Goal: Transaction & Acquisition: Purchase product/service

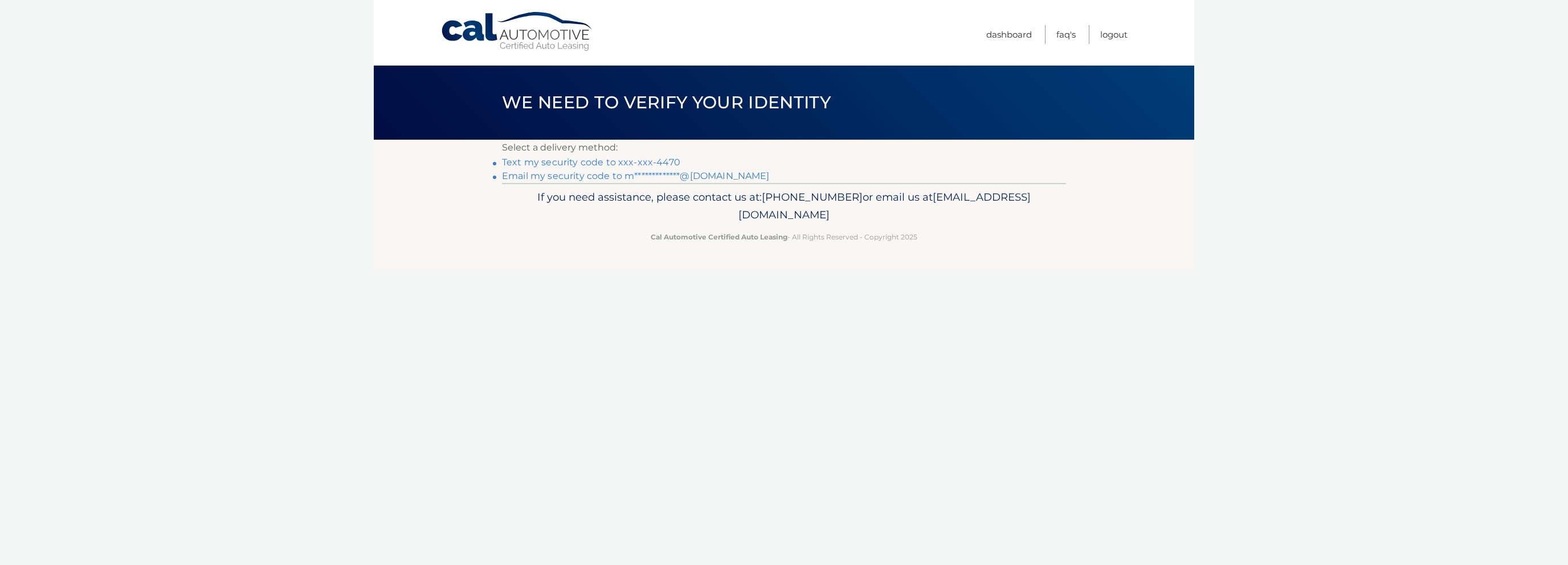
click at [573, 160] on link "Text my security code to xxx-xxx-4470" at bounding box center [591, 162] width 178 height 11
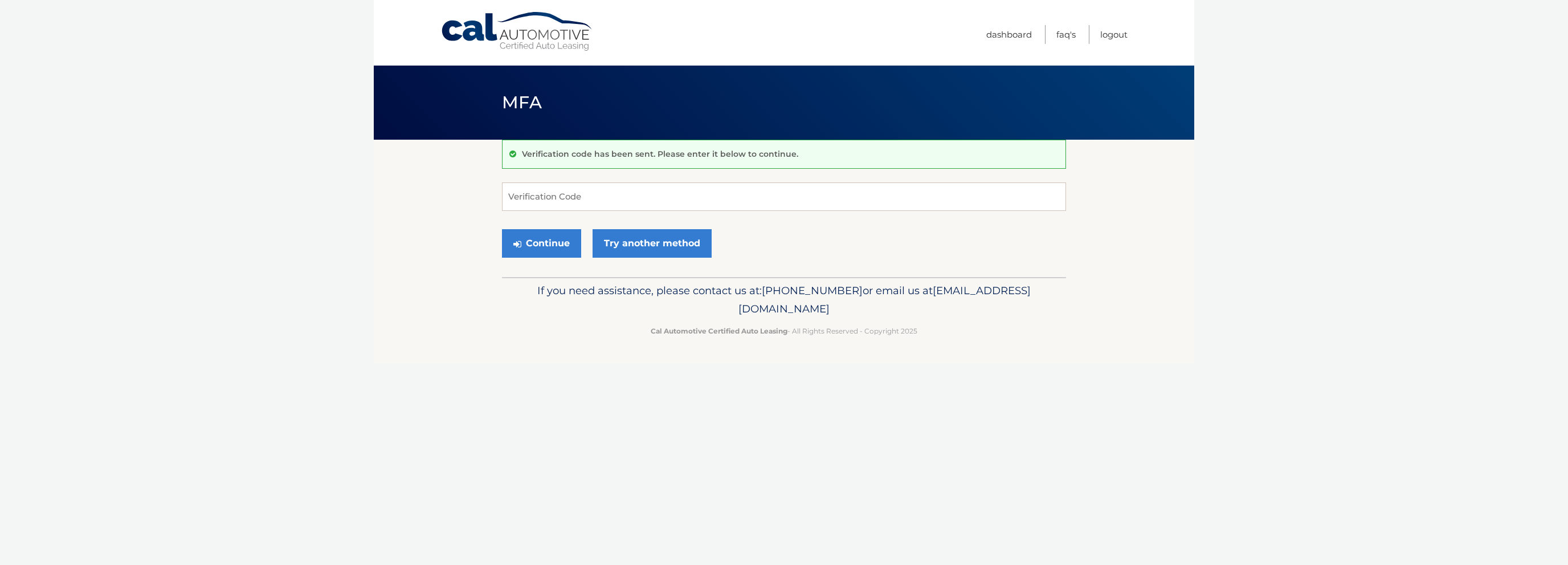
click at [671, 177] on div "Verification code has been sent. Please enter it below to continue. Verificatio…" at bounding box center [784, 208] width 564 height 138
drag, startPoint x: 656, startPoint y: 205, endPoint x: 660, endPoint y: 199, distance: 7.2
click at [659, 200] on input "Verification Code" at bounding box center [784, 197] width 564 height 29
type input "305559"
click at [579, 237] on button "Continue" at bounding box center [542, 243] width 79 height 29
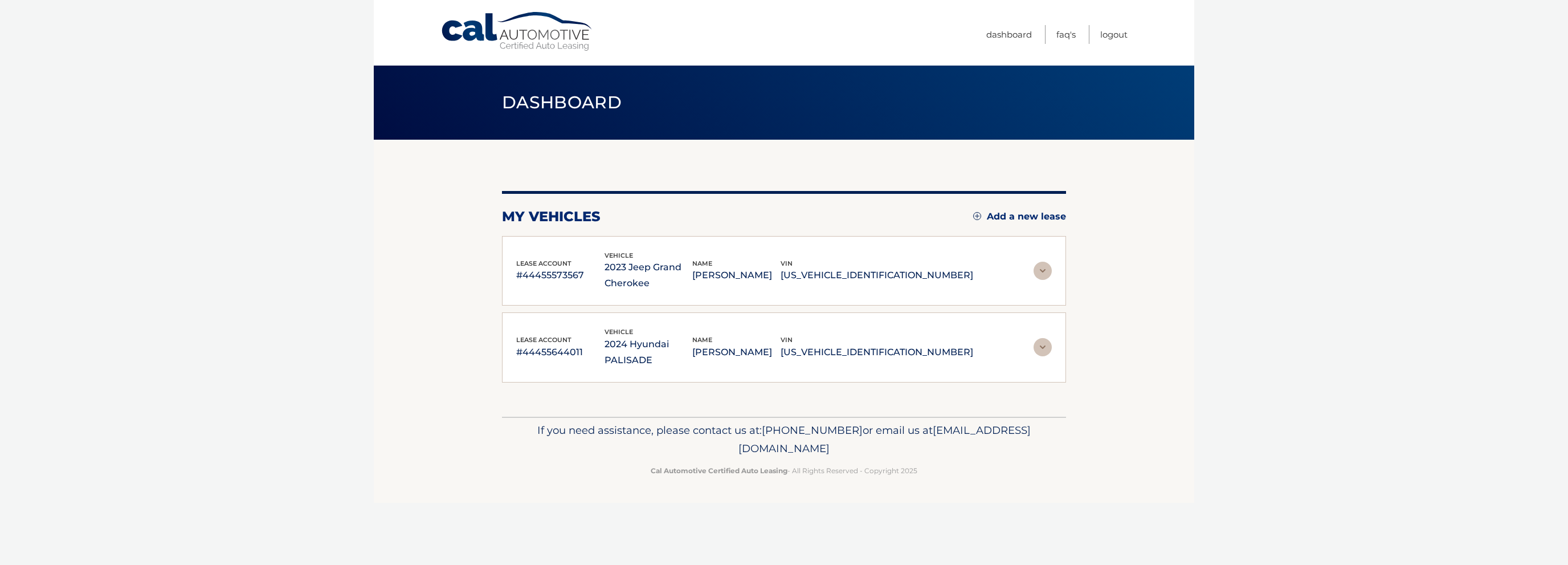
click at [688, 273] on p "2023 Jeep Grand Cherokee" at bounding box center [648, 275] width 88 height 32
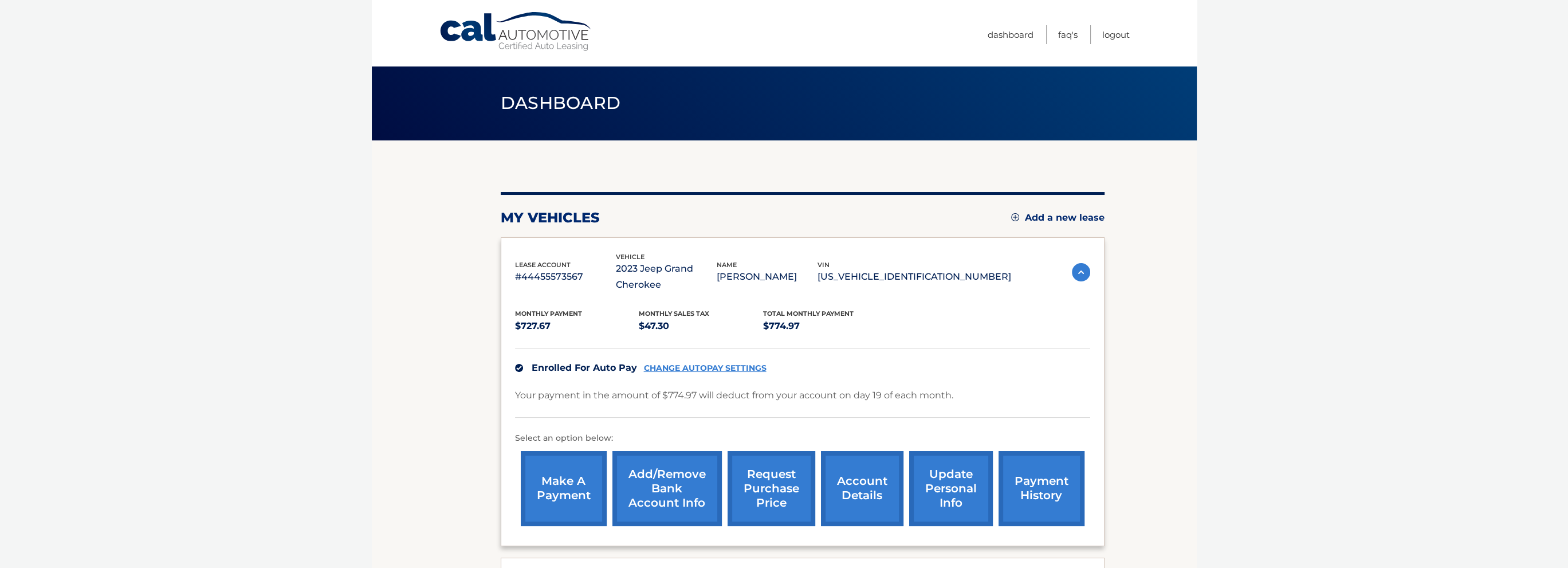
click at [851, 461] on link "account details" at bounding box center [862, 488] width 83 height 75
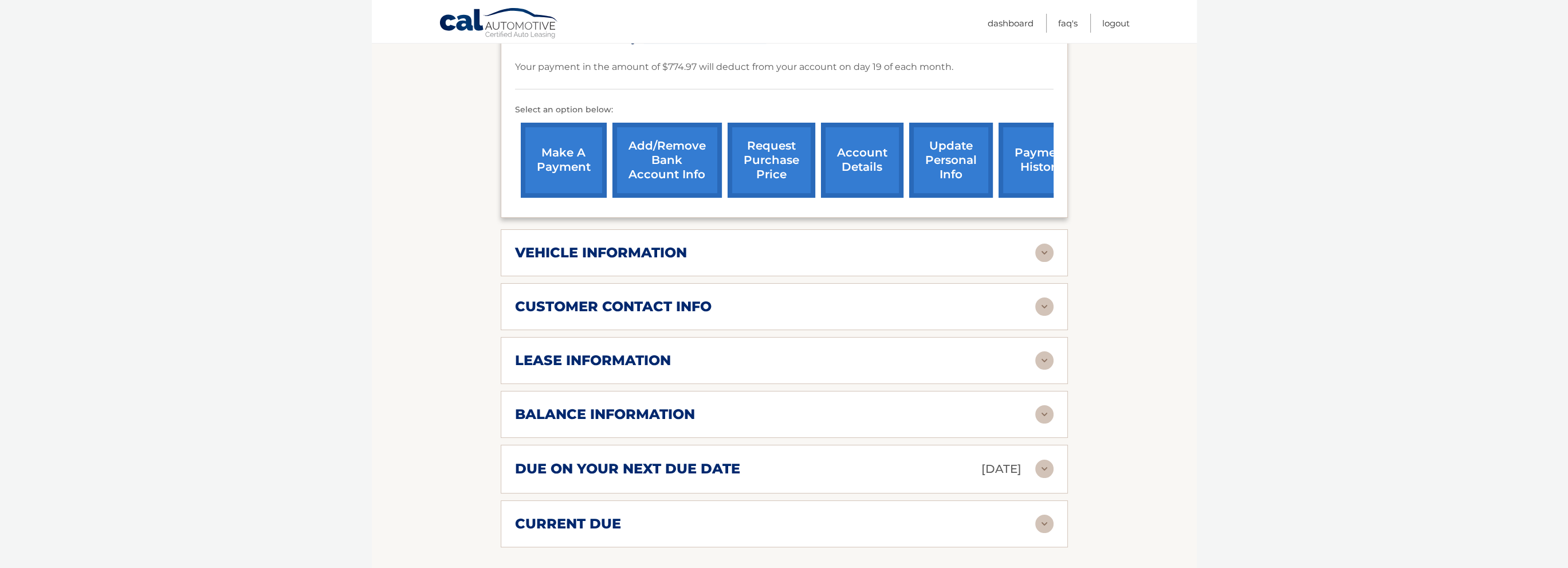
scroll to position [344, 0]
click at [754, 229] on div "vehicle information vehicle Year 2023 vehicle make Jeep vehicle model Grand Che…" at bounding box center [784, 252] width 567 height 47
click at [754, 253] on div "vehicle information" at bounding box center [775, 252] width 520 height 17
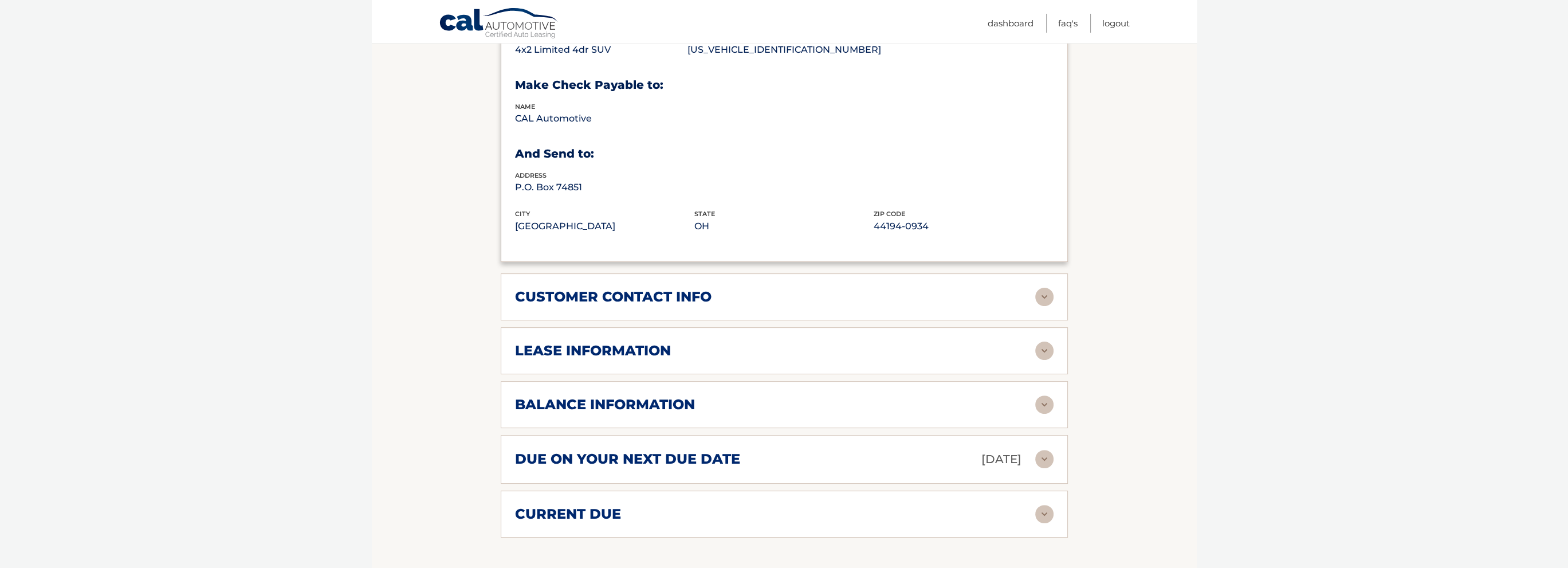
scroll to position [573, 0]
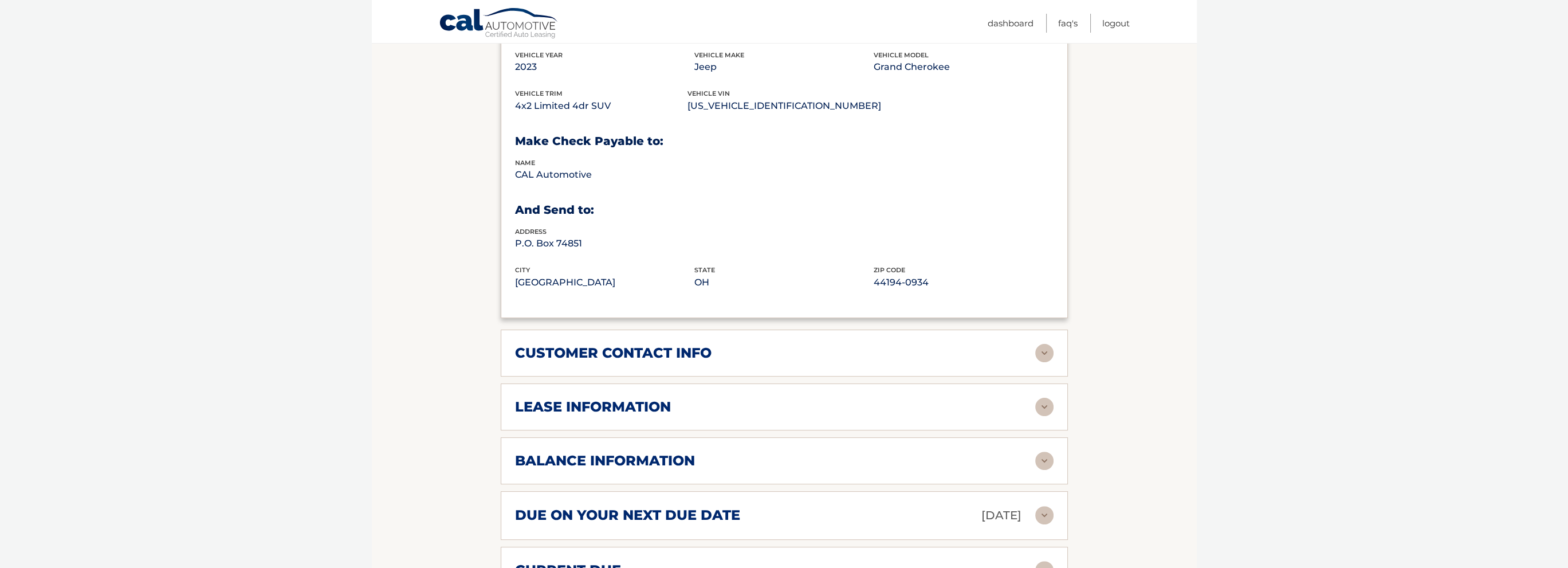
click at [696, 461] on div "balance information" at bounding box center [775, 461] width 520 height 17
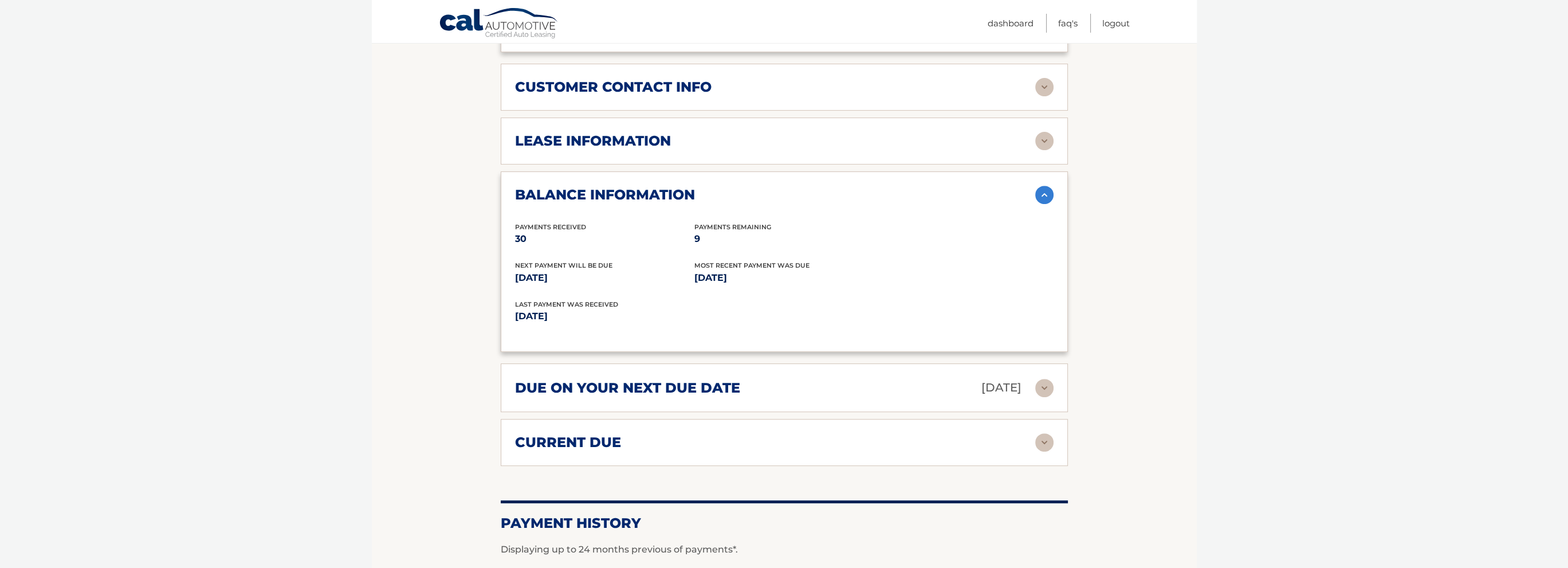
scroll to position [859, 0]
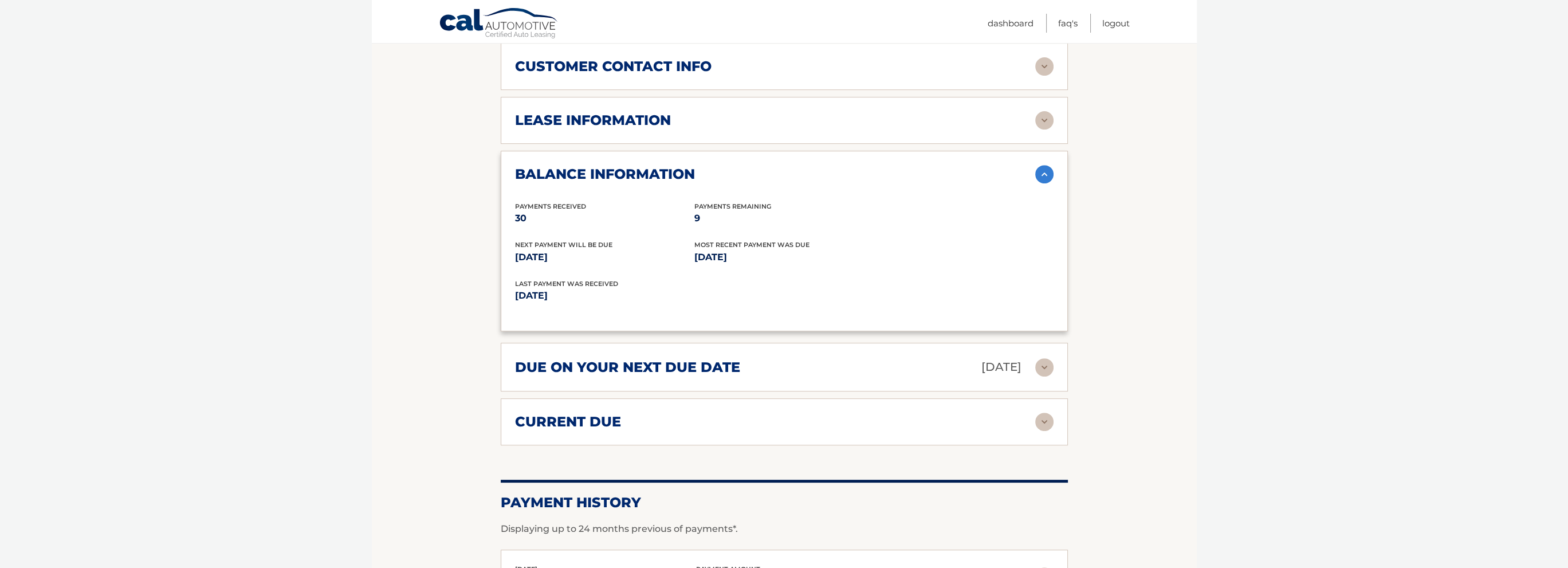
click at [667, 425] on div "current due" at bounding box center [775, 422] width 520 height 17
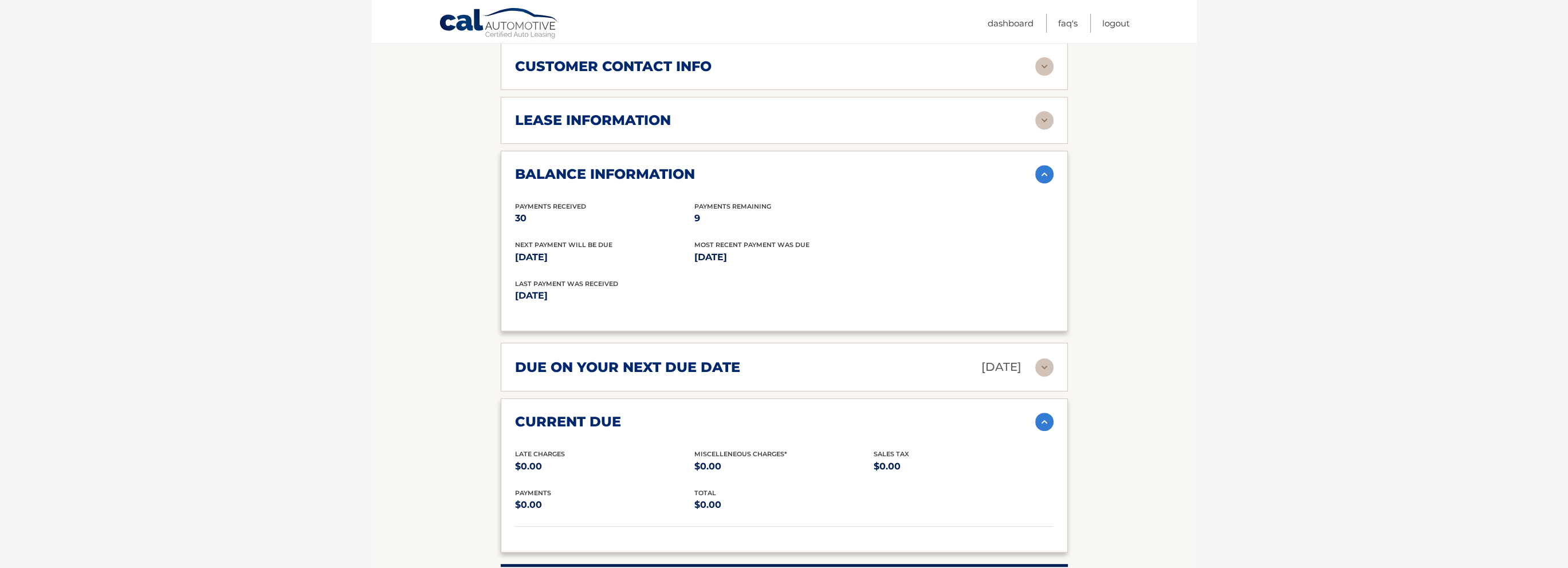
click at [667, 425] on div "current due" at bounding box center [775, 422] width 520 height 17
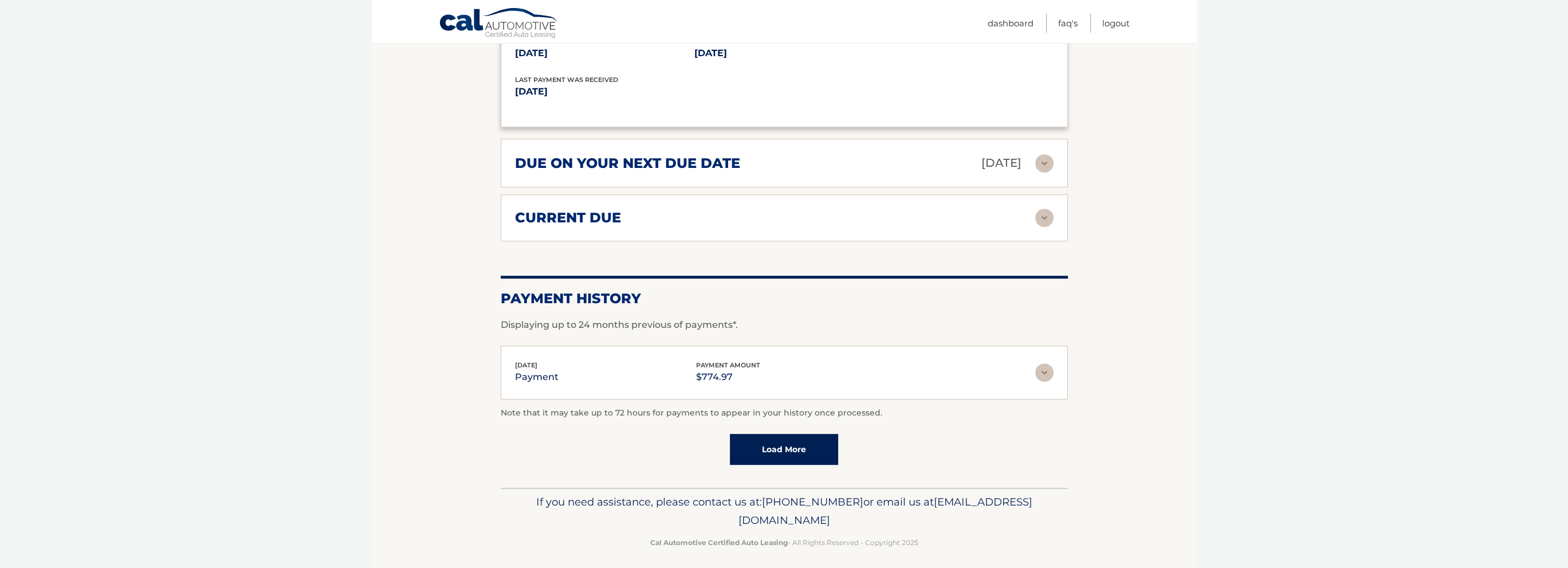
scroll to position [1064, 0]
click at [764, 437] on link "Load More" at bounding box center [784, 449] width 108 height 31
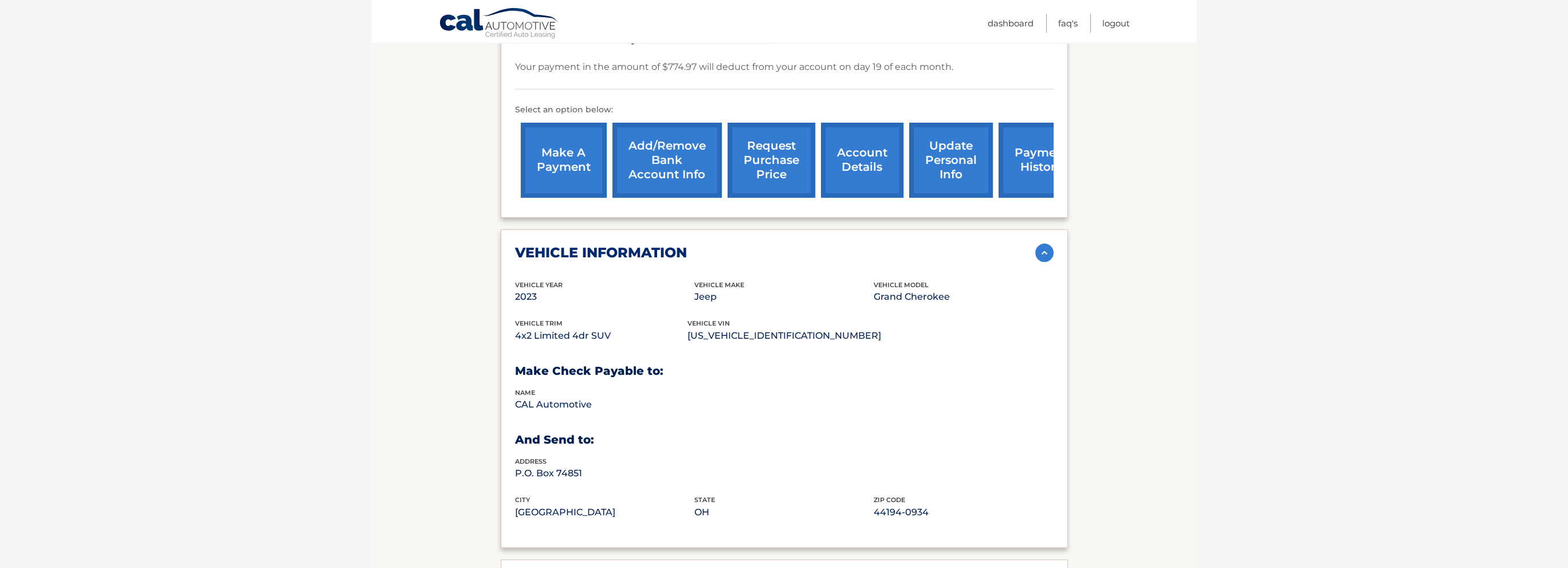
scroll to position [163, 0]
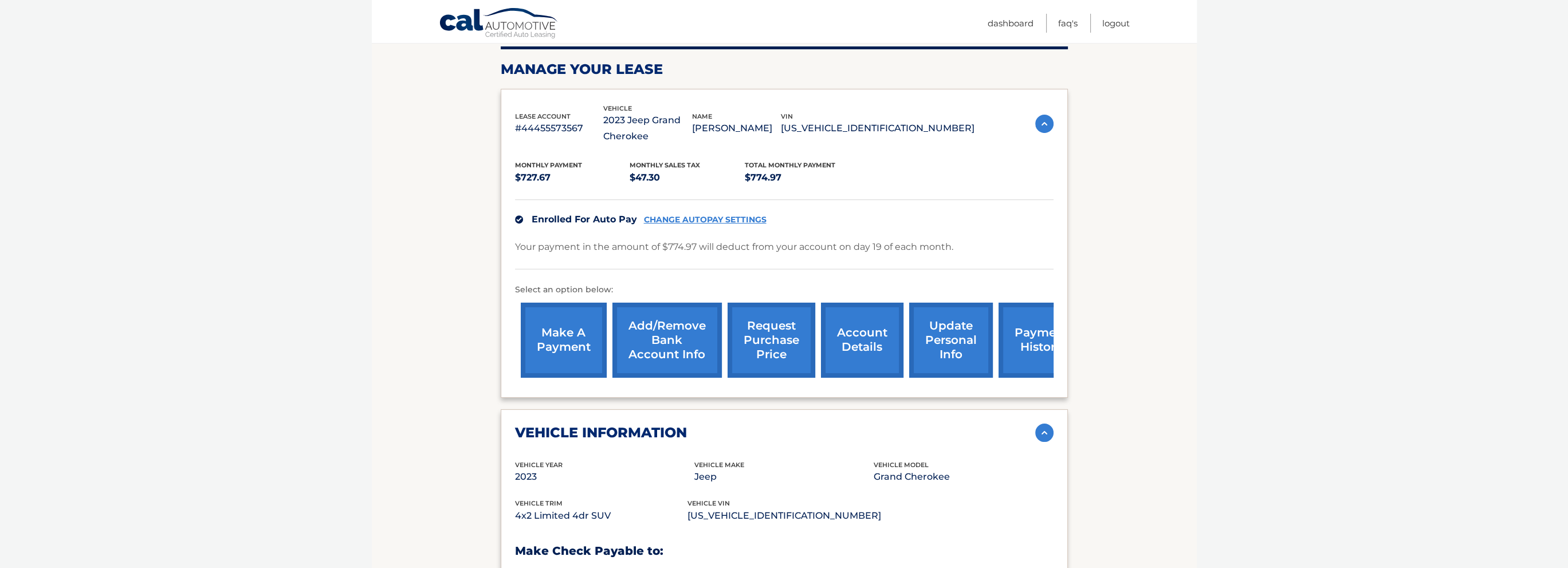
click at [550, 327] on link "make a payment" at bounding box center [564, 340] width 86 height 75
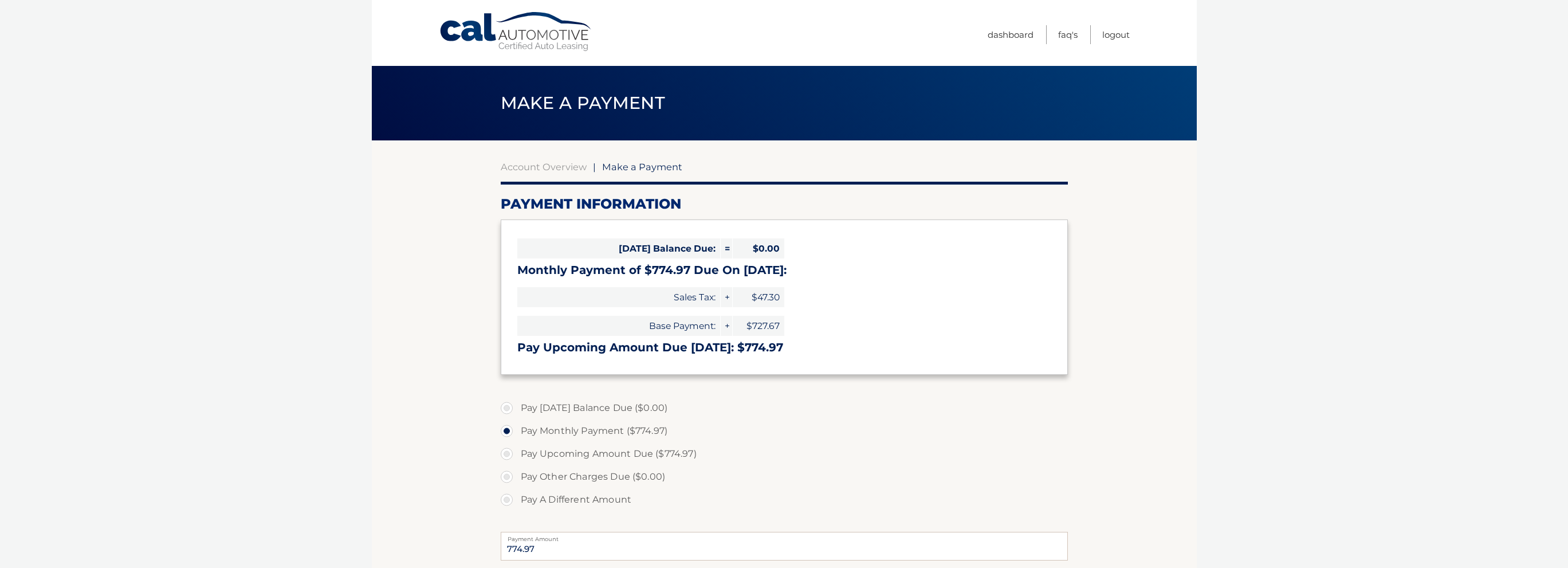
select select "OWRlMDA2YjYtNjhhNy00ZmNhLTgyMTEtOTU4MWZiNDI3YmRi"
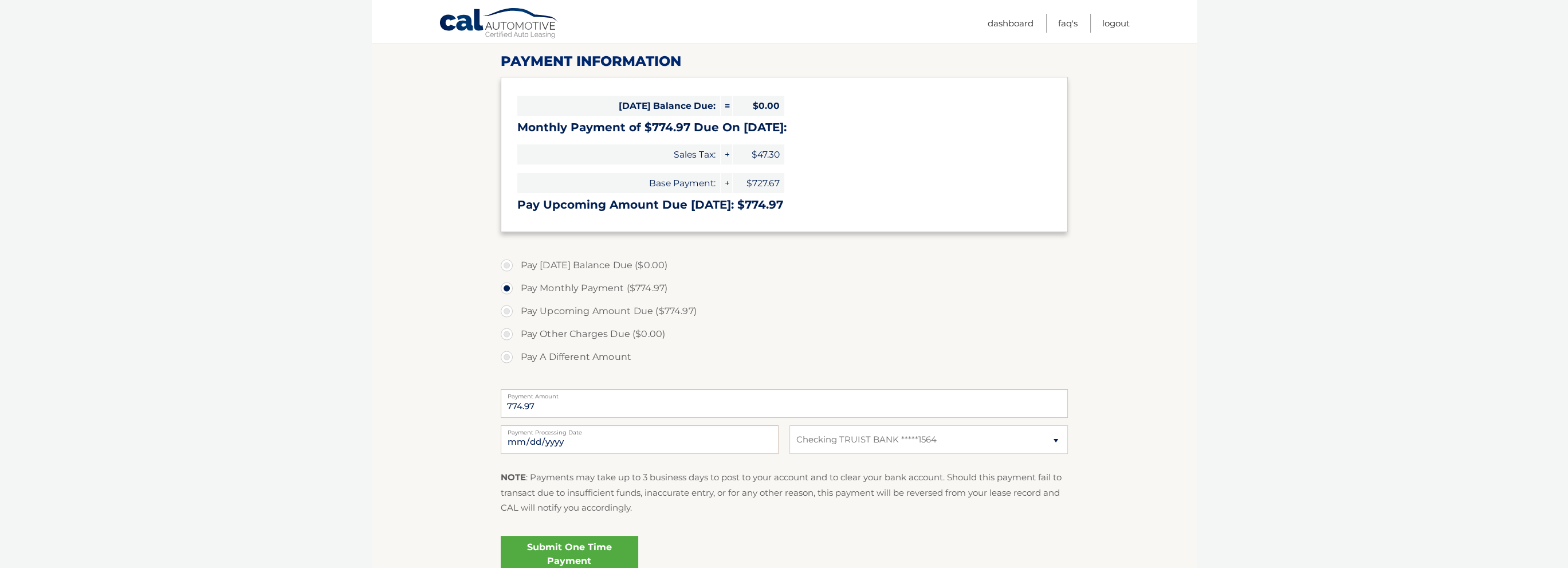
scroll to position [172, 0]
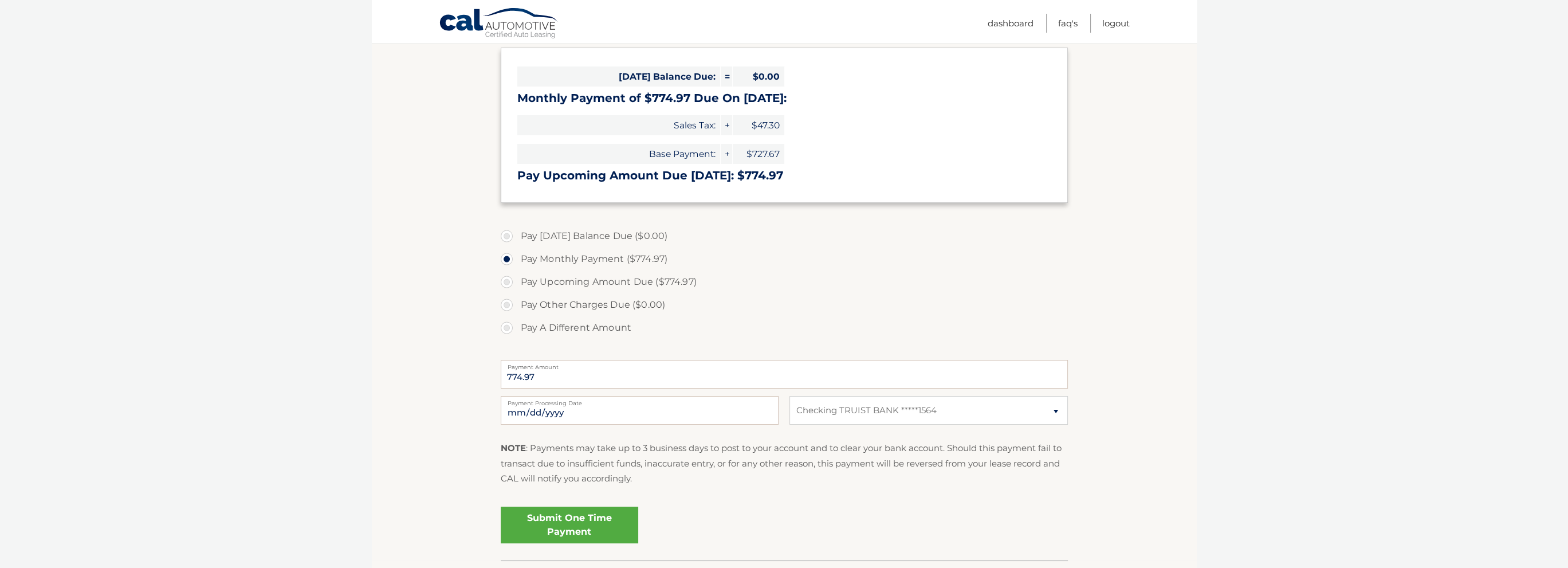
click at [507, 304] on label "Pay Other Charges Due ($0.00)" at bounding box center [784, 304] width 567 height 23
click at [508, 300] on label "Pay Other Charges Due ($0.00)" at bounding box center [784, 304] width 567 height 23
click at [507, 286] on label "Pay Upcoming Amount Due ($774.97)" at bounding box center [784, 282] width 567 height 23
click at [507, 286] on input "Pay Upcoming Amount Due ($774.97)" at bounding box center [511, 280] width 12 height 18
radio input "true"
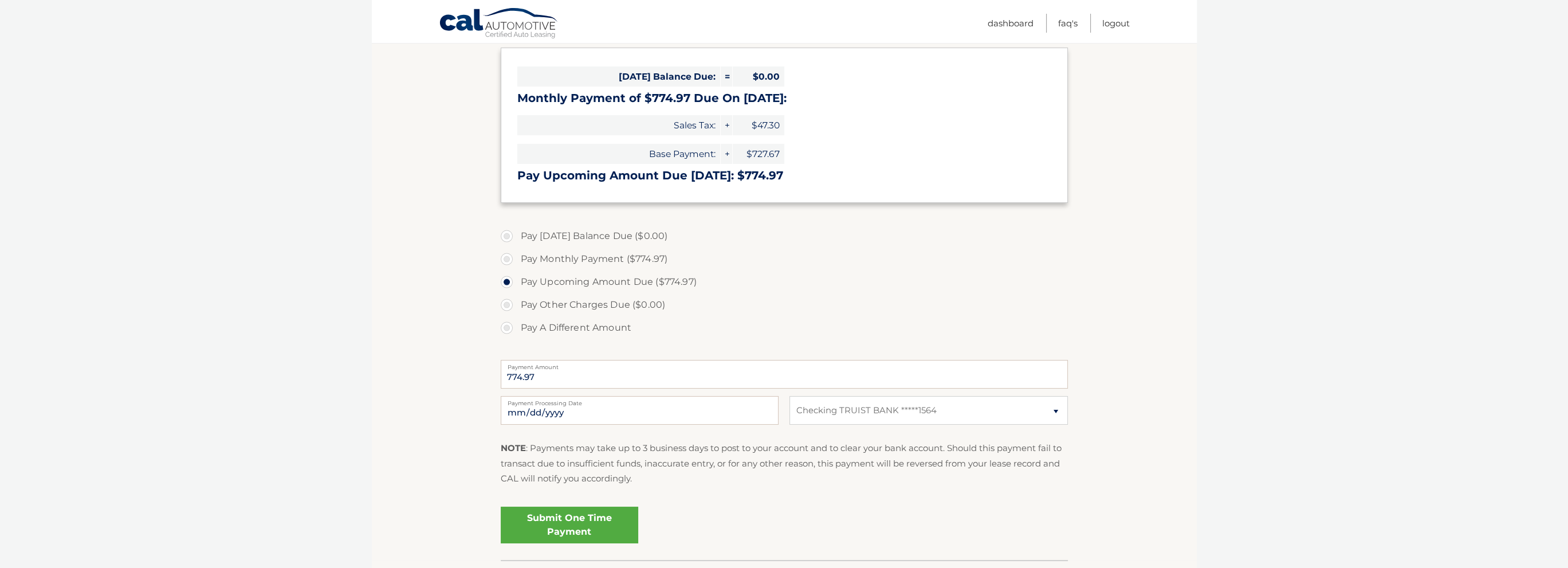
click at [507, 304] on label "Pay Other Charges Due ($0.00)" at bounding box center [784, 304] width 567 height 23
click at [506, 303] on label "Pay Other Charges Due ($0.00)" at bounding box center [784, 304] width 567 height 23
click at [507, 231] on label "Pay Today's Balance Due ($0.00)" at bounding box center [784, 236] width 567 height 23
click at [506, 236] on label "Pay Today's Balance Due ($0.00)" at bounding box center [784, 236] width 567 height 23
drag, startPoint x: 504, startPoint y: 233, endPoint x: 510, endPoint y: 255, distance: 22.8
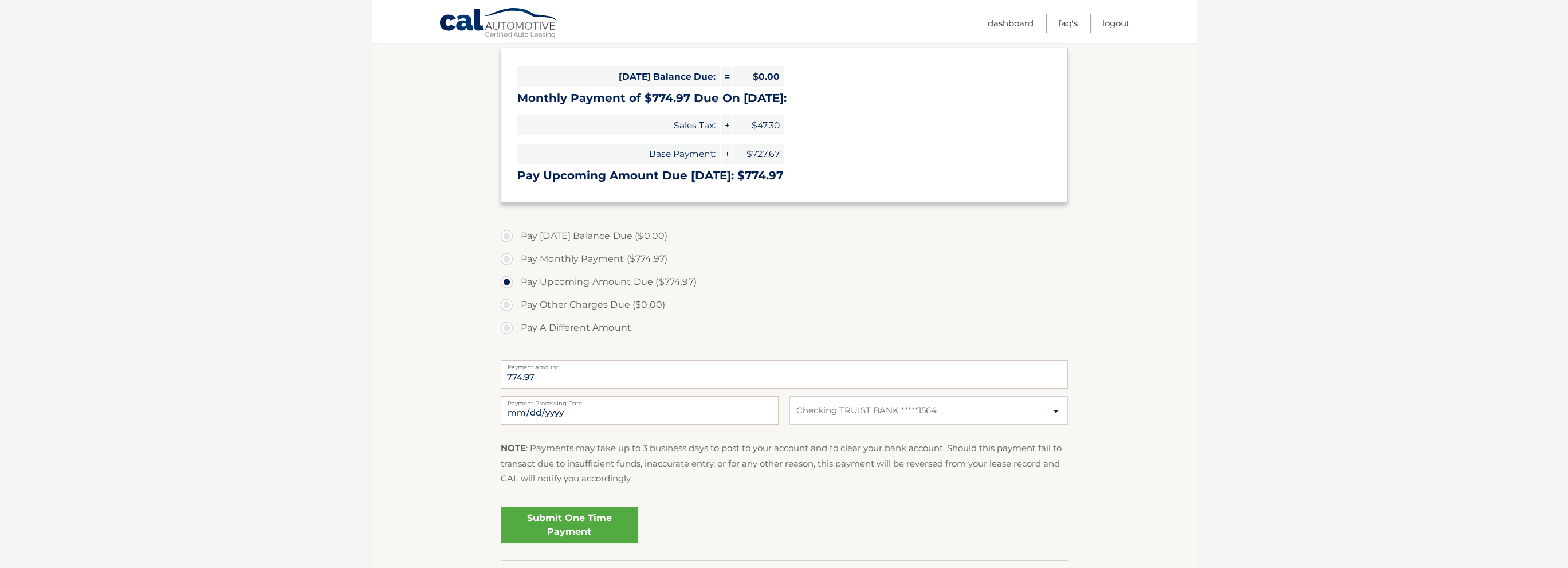
click at [506, 237] on label "Pay Today's Balance Due ($0.00)" at bounding box center [784, 236] width 567 height 23
click at [510, 258] on label "Pay Monthly Payment ($774.97)" at bounding box center [784, 258] width 567 height 23
click at [510, 258] on input "Pay Monthly Payment ($774.97)" at bounding box center [511, 256] width 12 height 18
radio input "true"
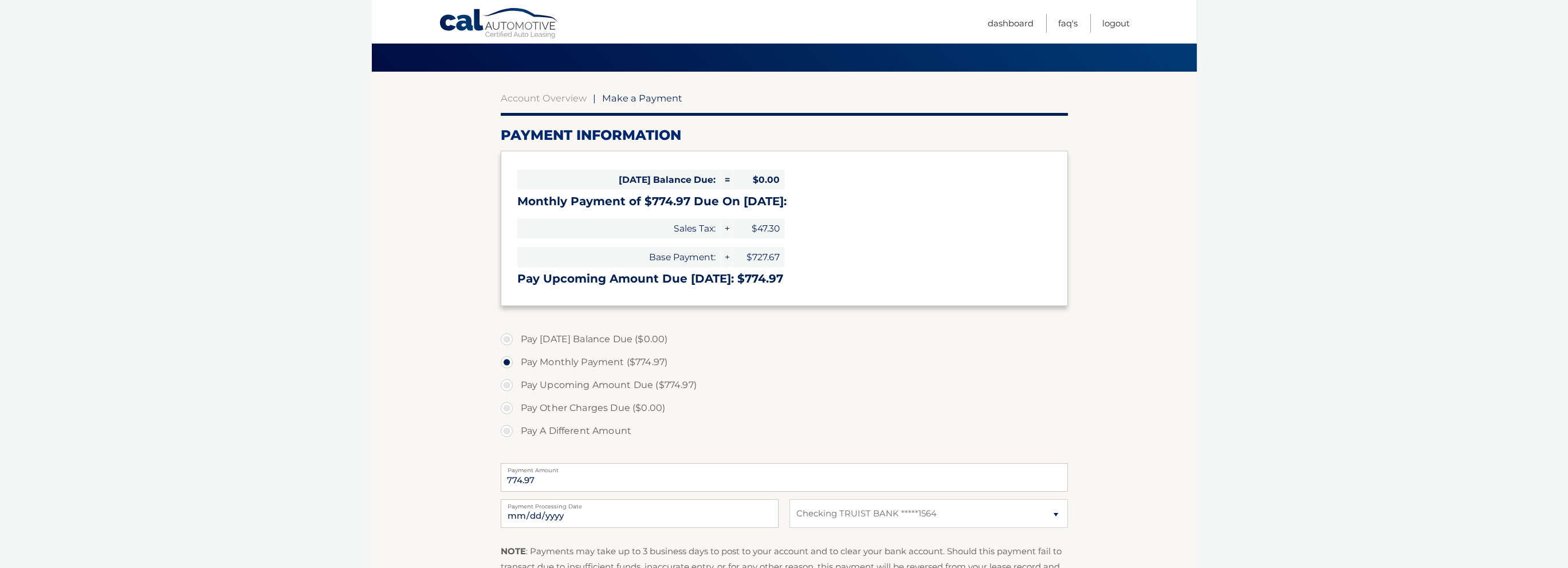
scroll to position [114, 0]
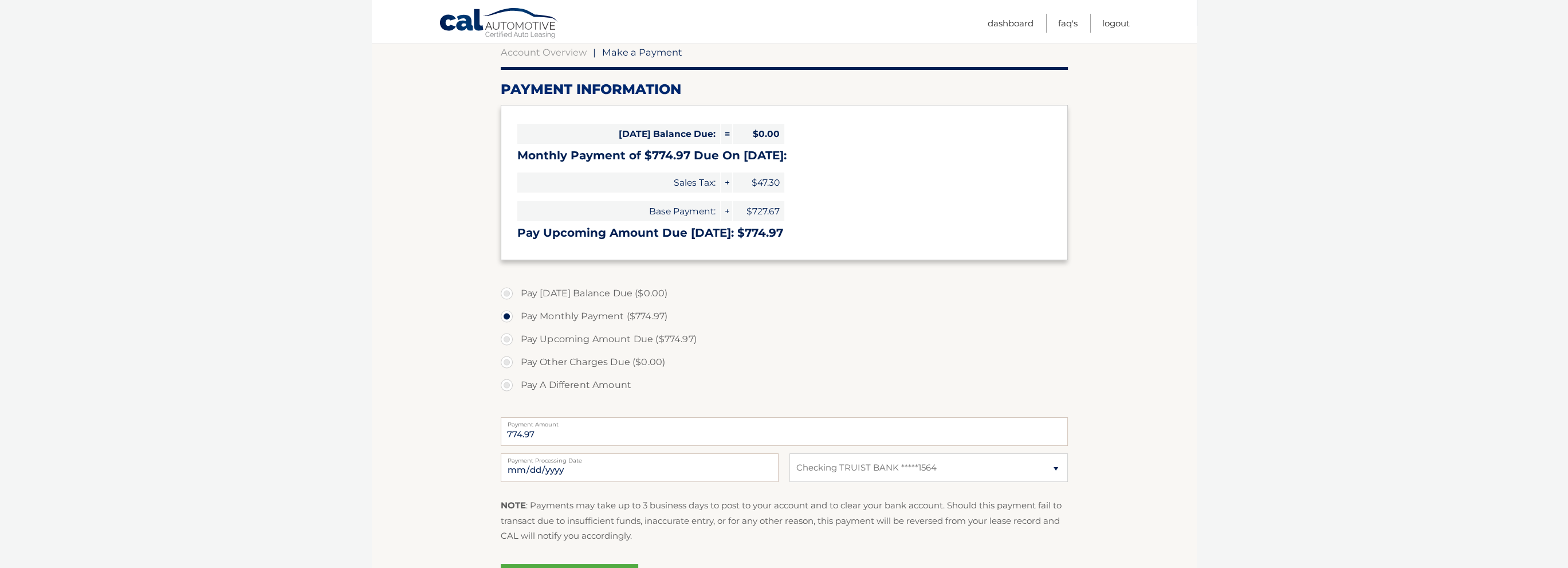
click at [505, 383] on label "Pay A Different Amount" at bounding box center [784, 384] width 567 height 23
click at [506, 383] on input "Pay A Different Amount" at bounding box center [511, 383] width 12 height 18
radio input "true"
type input "1549.94"
click at [417, 455] on section "Account Overview | Make a Payment Payment Information Today's Balance Due: = $0…" at bounding box center [784, 321] width 825 height 591
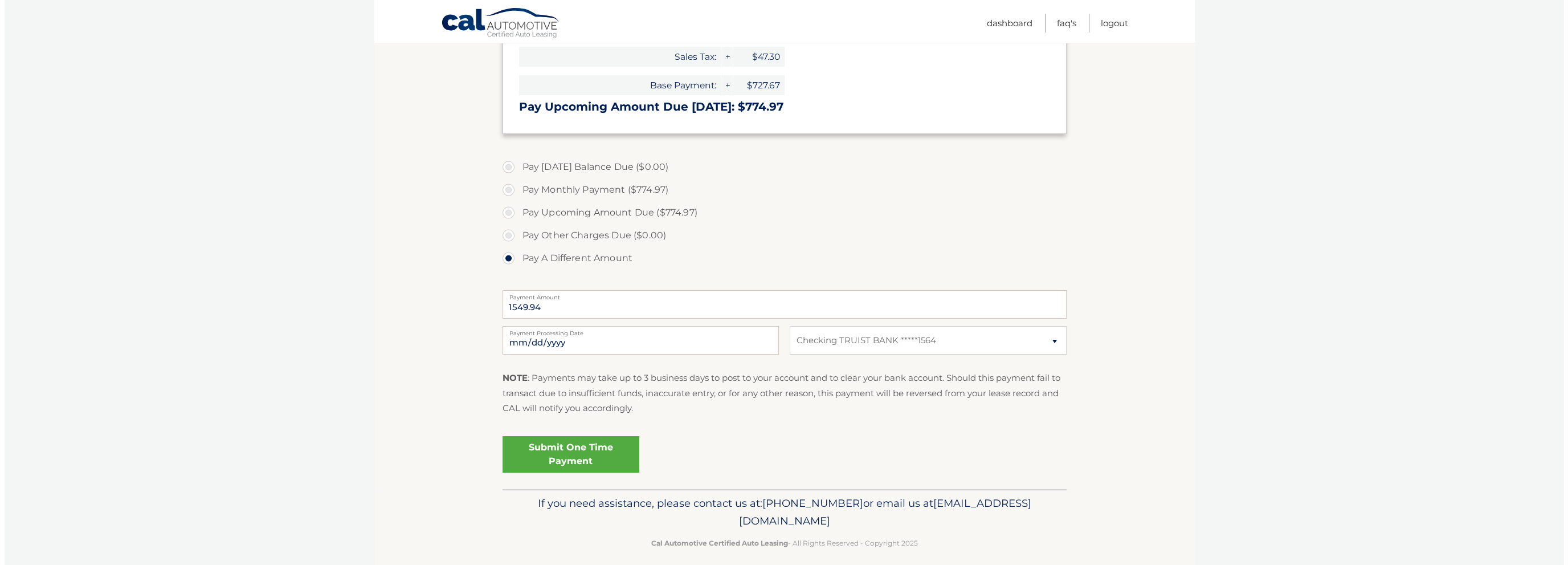
scroll to position [248, 0]
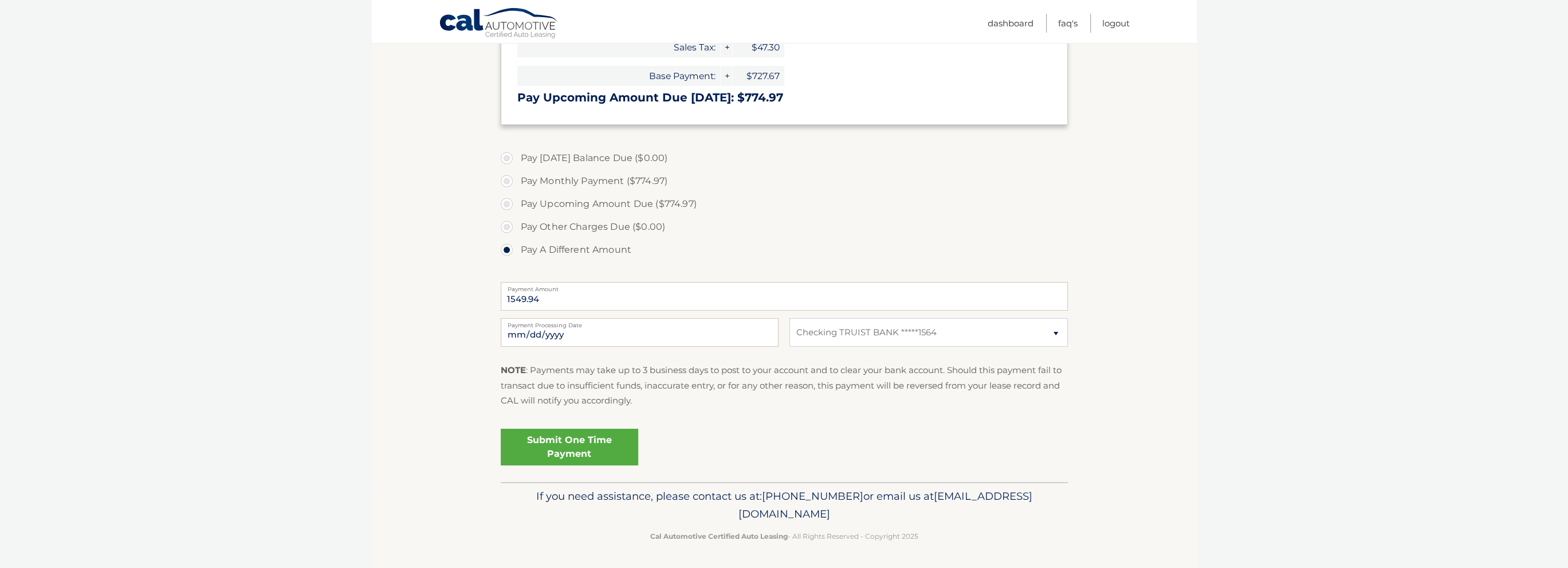
click at [573, 450] on link "Submit One Time Payment" at bounding box center [569, 447] width 138 height 37
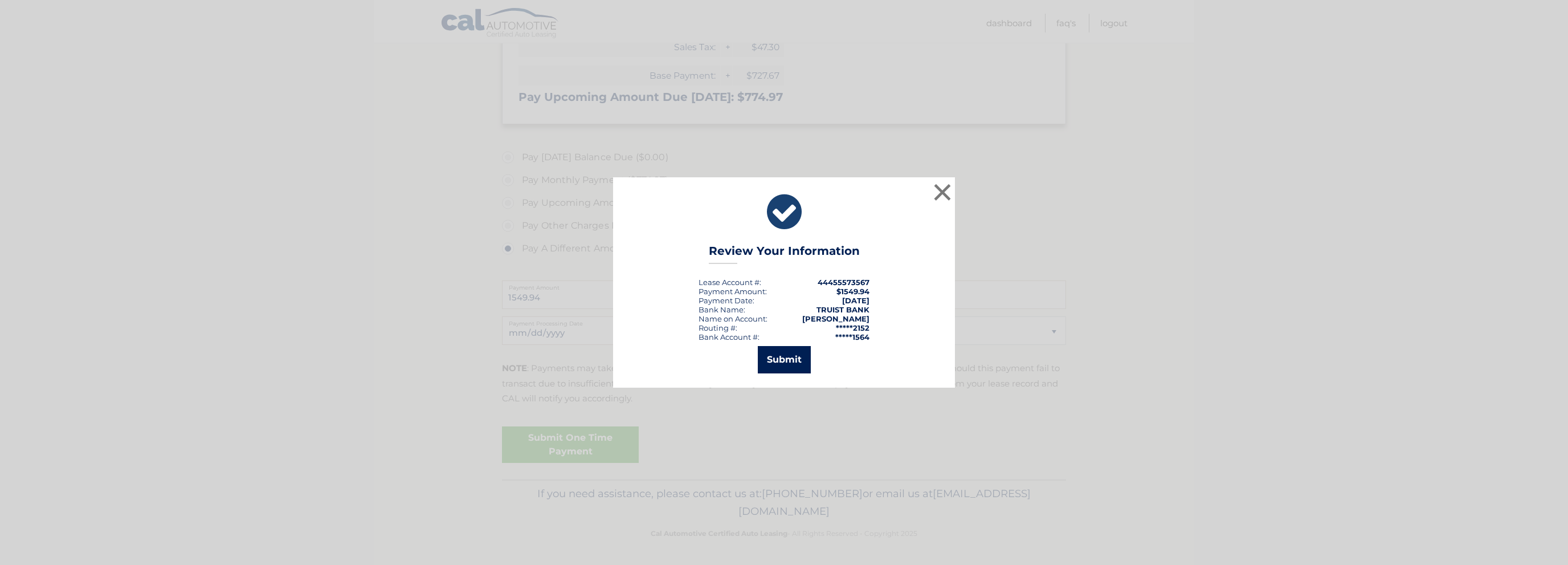
click at [782, 357] on button "Submit" at bounding box center [784, 359] width 53 height 27
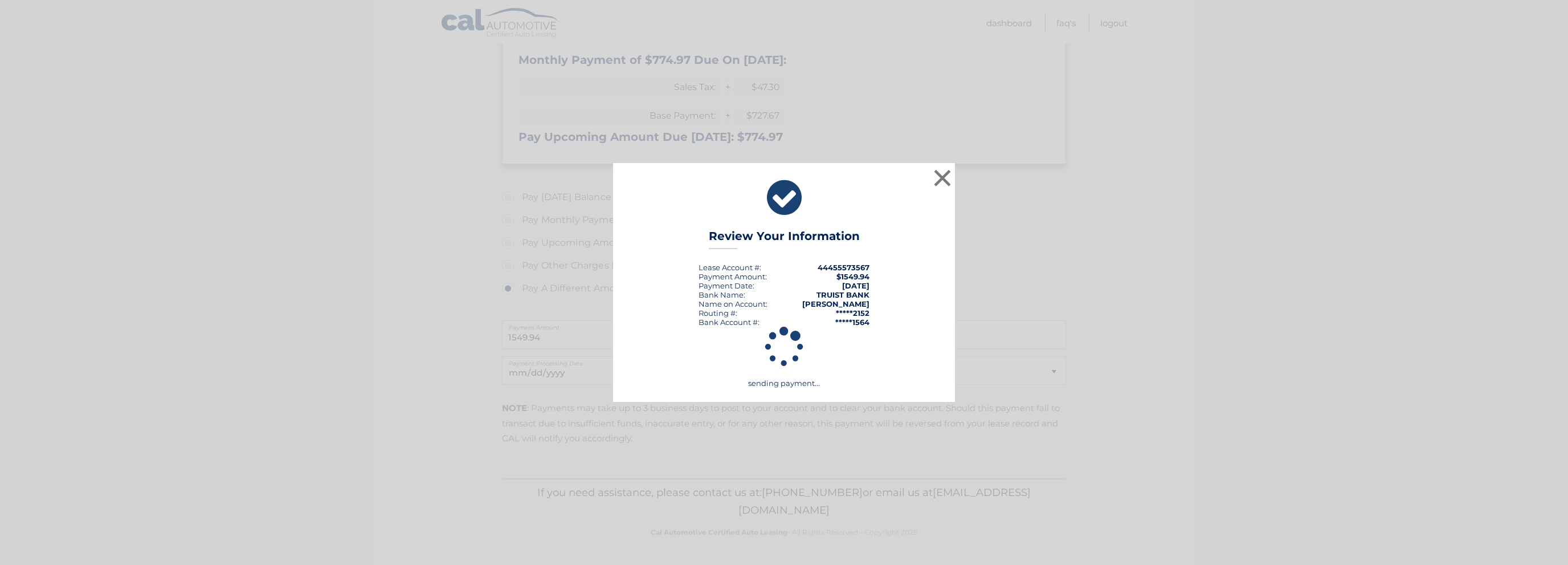
scroll to position [208, 0]
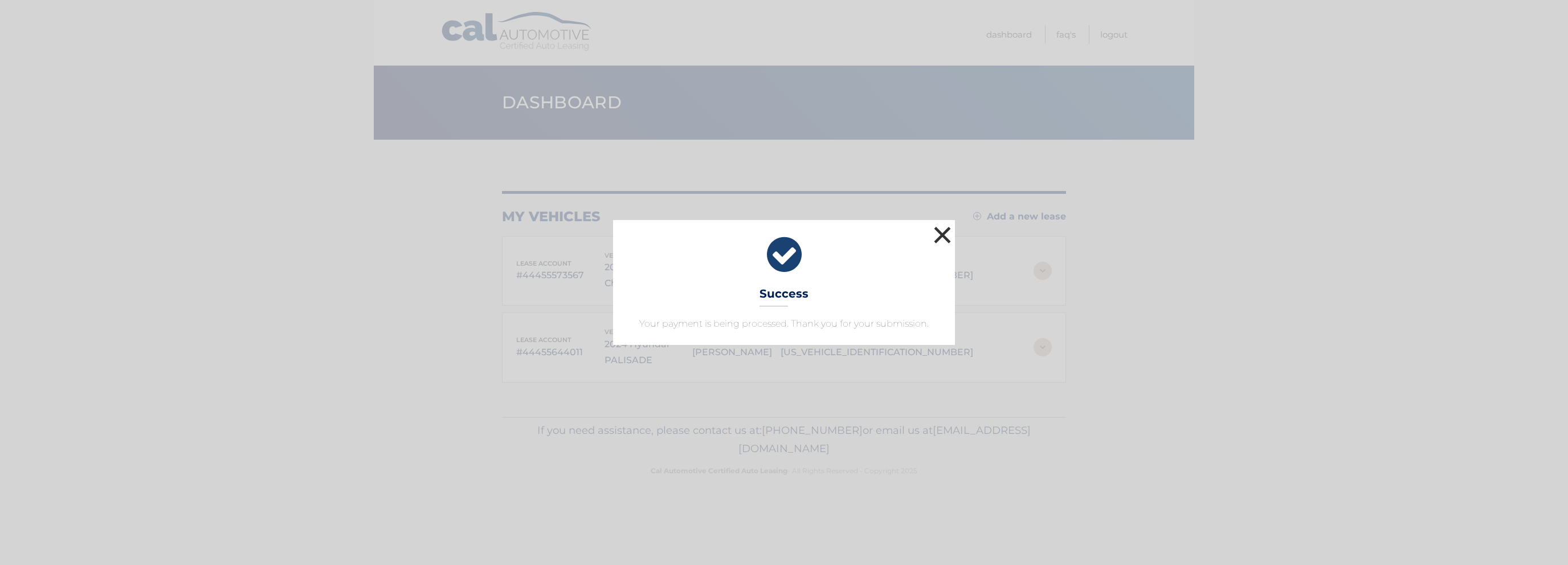
click at [940, 236] on button "×" at bounding box center [942, 234] width 23 height 23
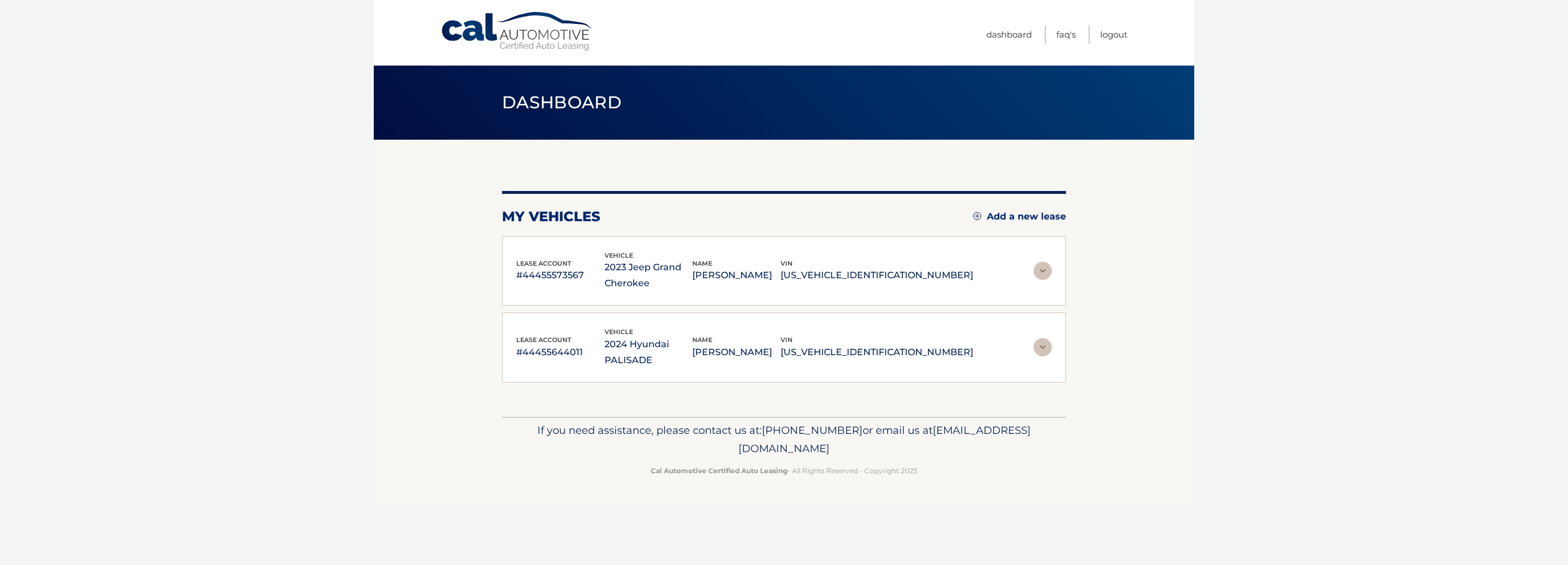
click at [693, 257] on div "vehicle 2023 Jeep Grand Cherokee" at bounding box center [648, 271] width 88 height 41
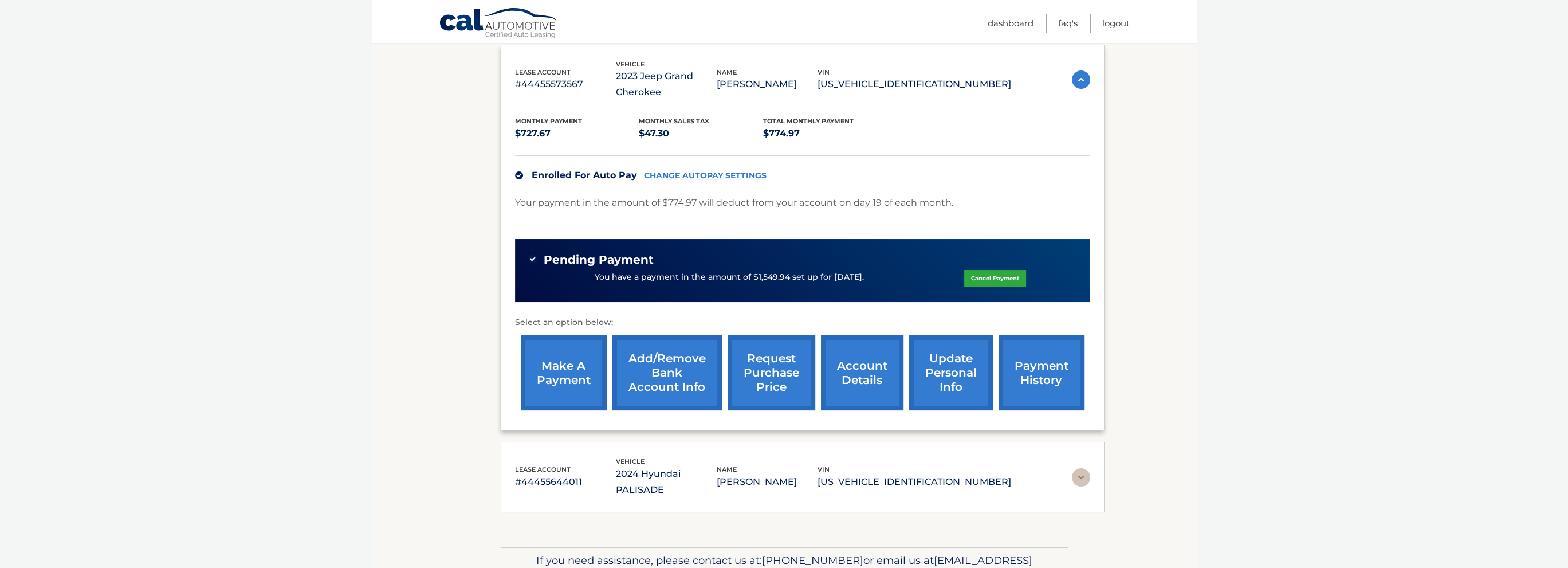
scroll to position [229, 0]
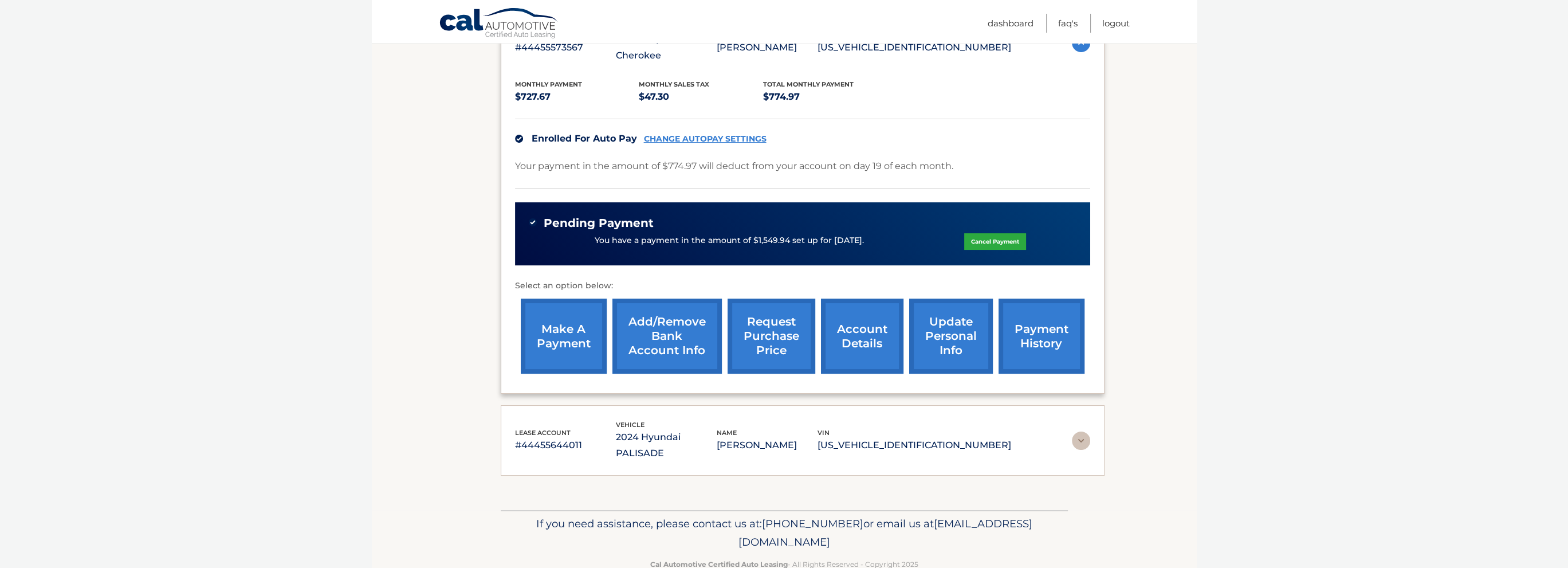
click at [862, 341] on link "account details" at bounding box center [862, 336] width 83 height 75
click at [846, 344] on link "account details" at bounding box center [862, 336] width 83 height 75
click at [1072, 432] on img at bounding box center [1081, 441] width 18 height 18
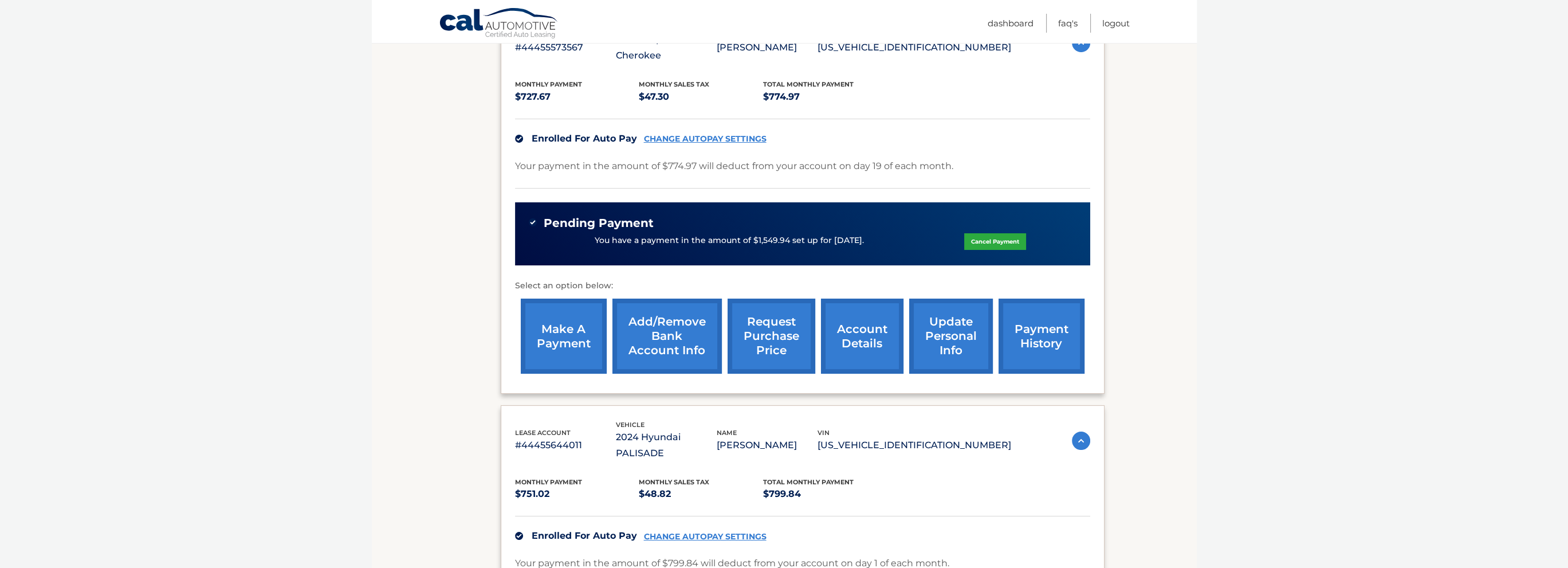
click at [1080, 432] on img at bounding box center [1081, 441] width 18 height 18
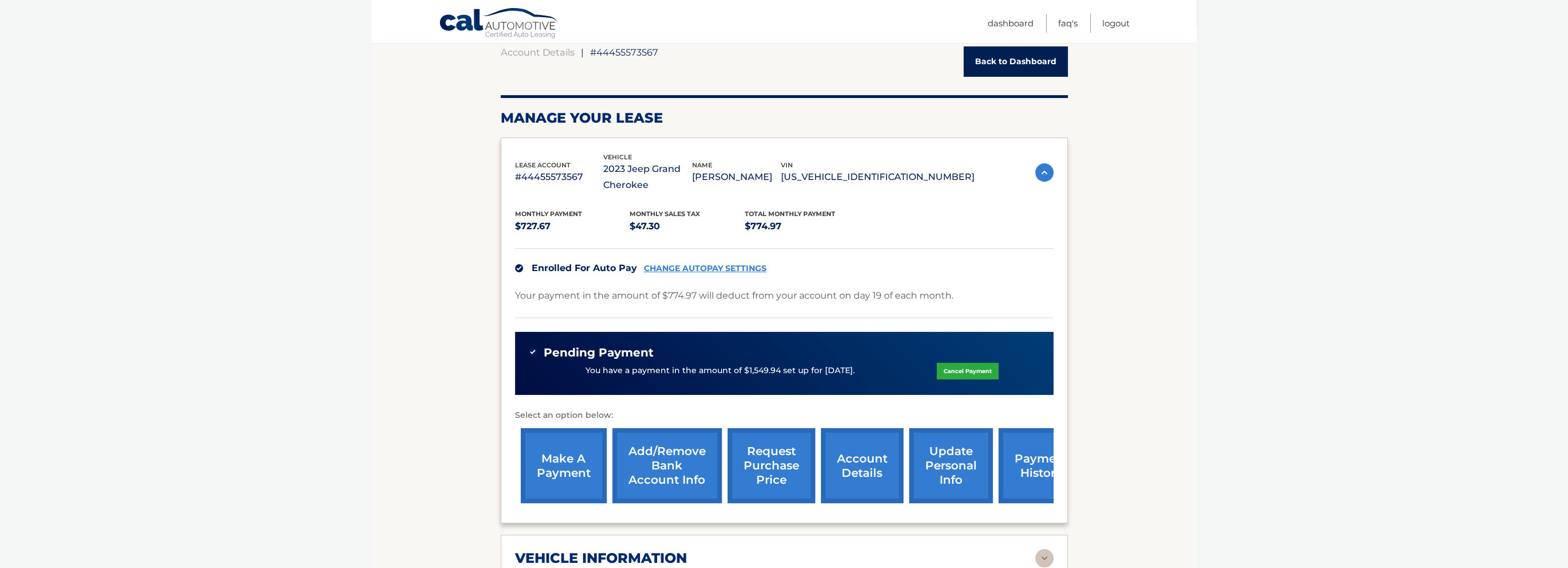
scroll to position [172, 0]
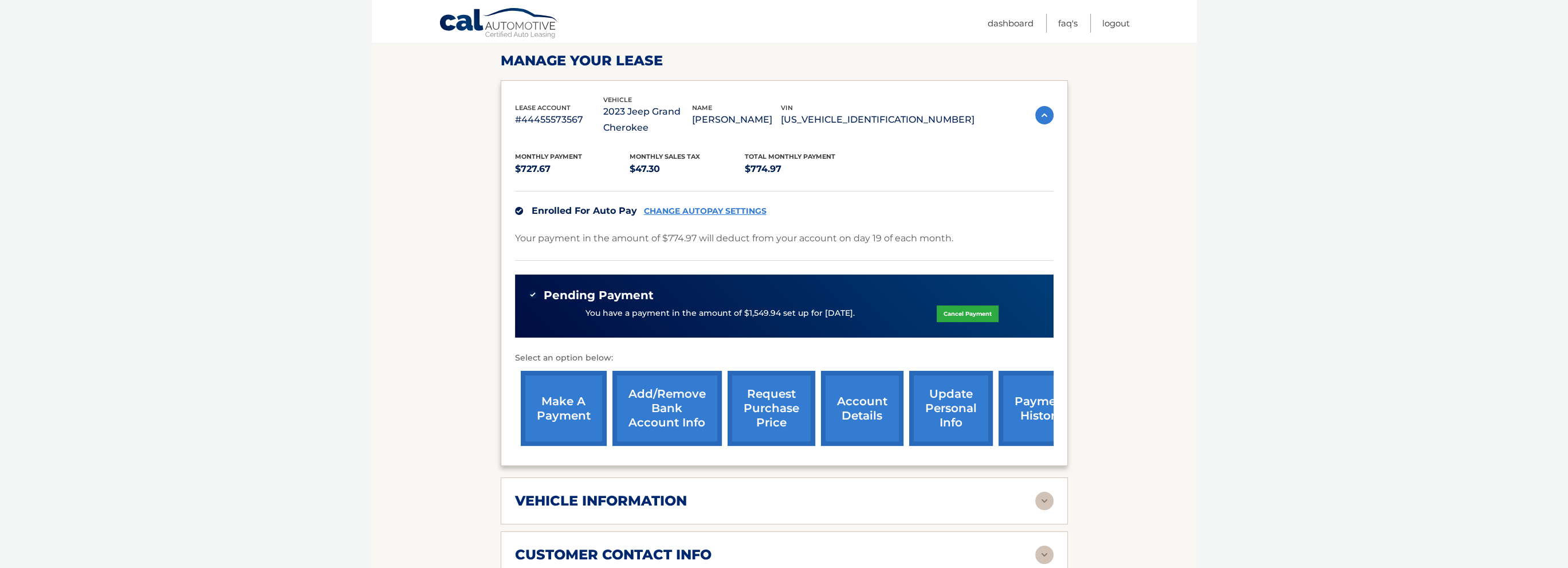
click at [867, 403] on link "account details" at bounding box center [862, 408] width 83 height 75
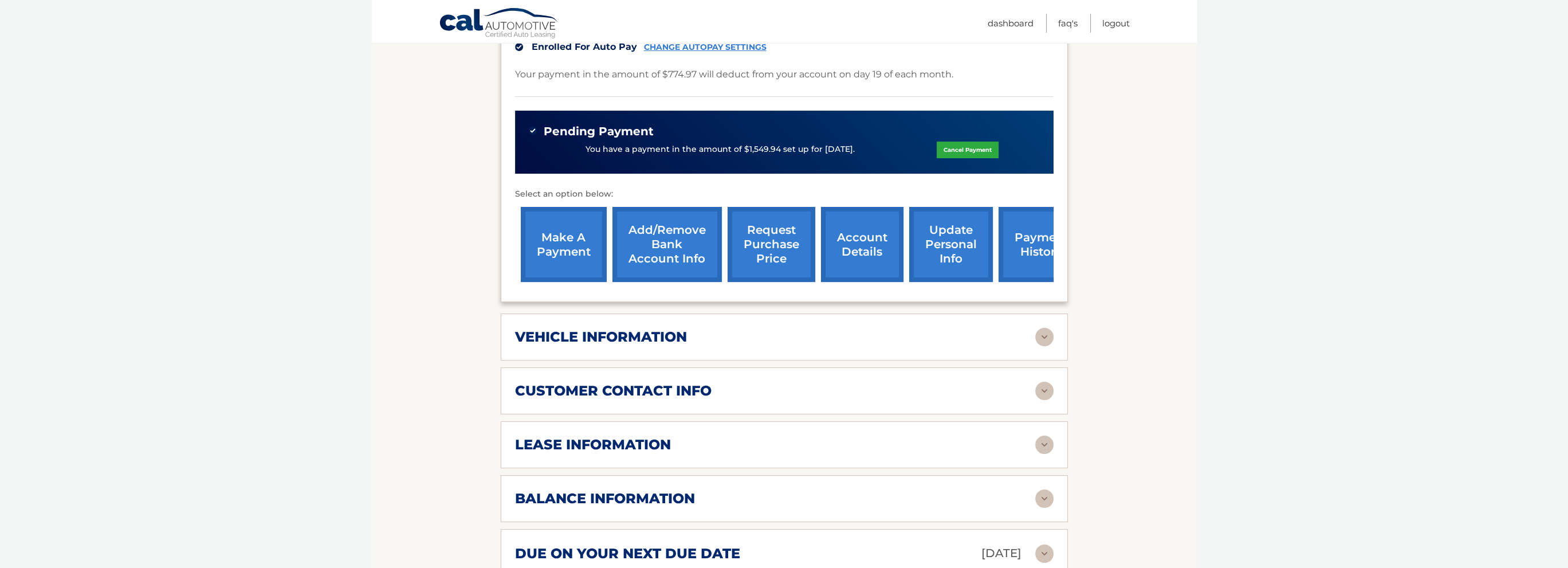
scroll to position [344, 0]
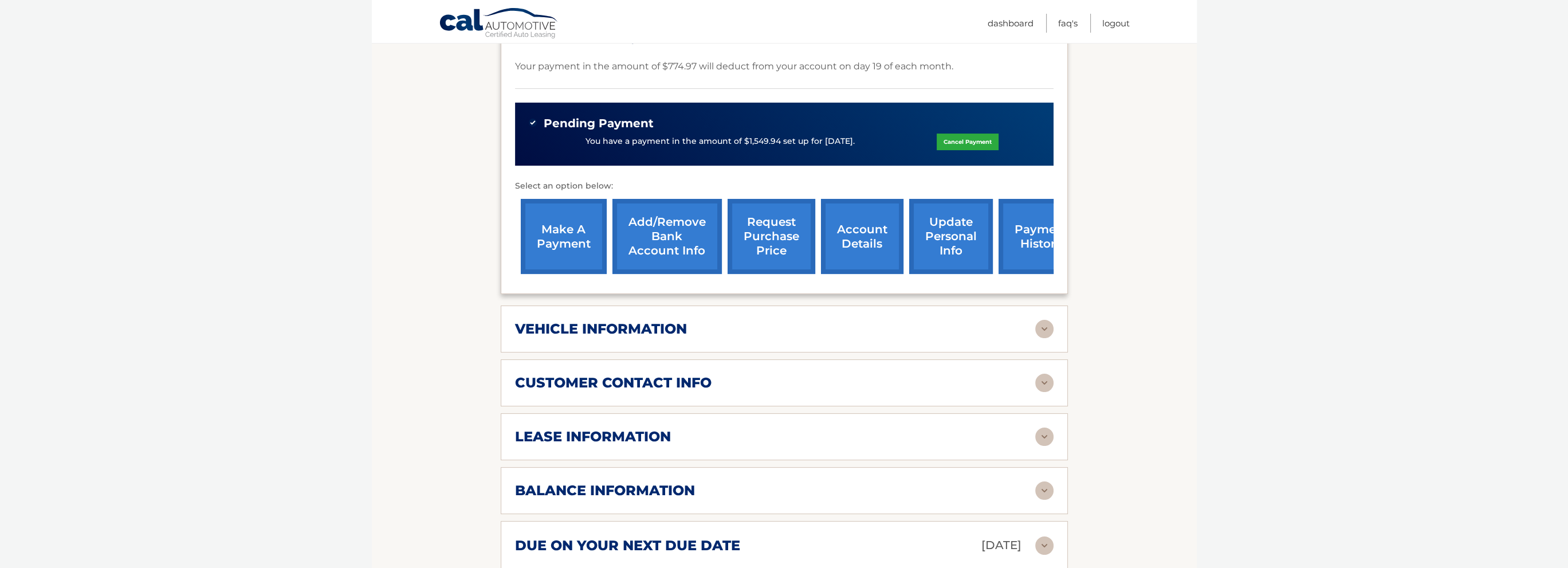
click at [1050, 487] on img at bounding box center [1044, 490] width 18 height 18
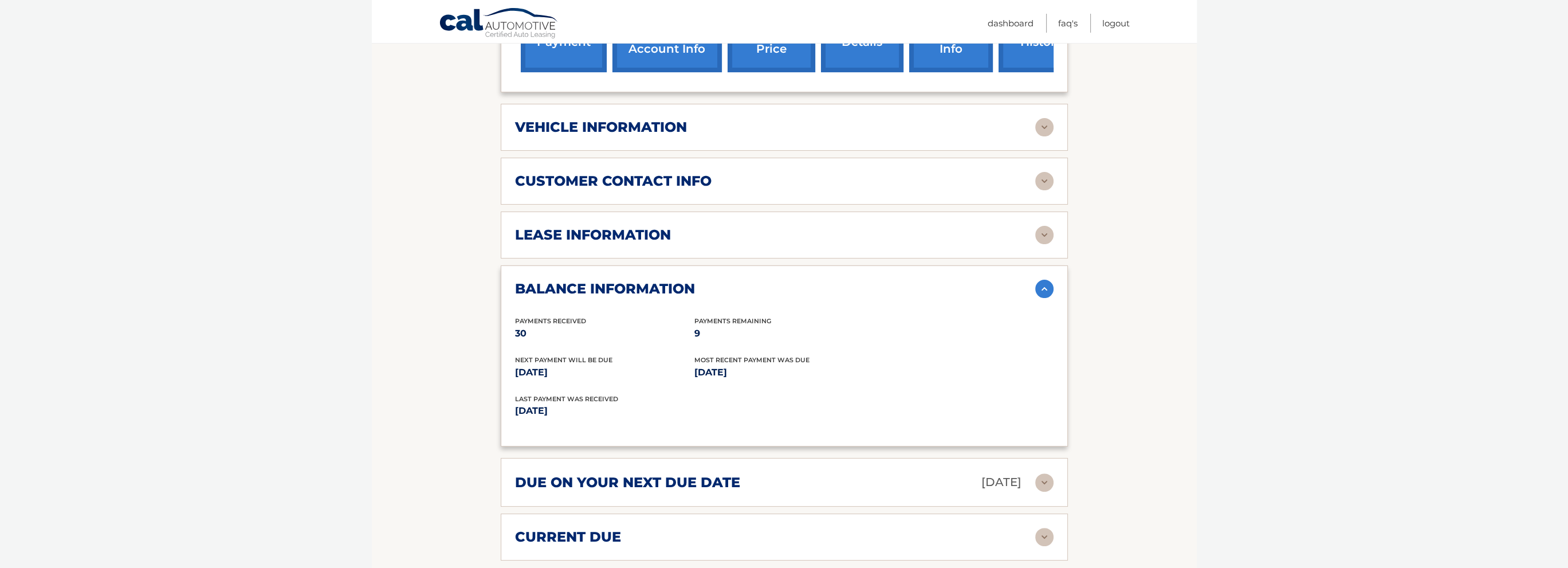
scroll to position [630, 0]
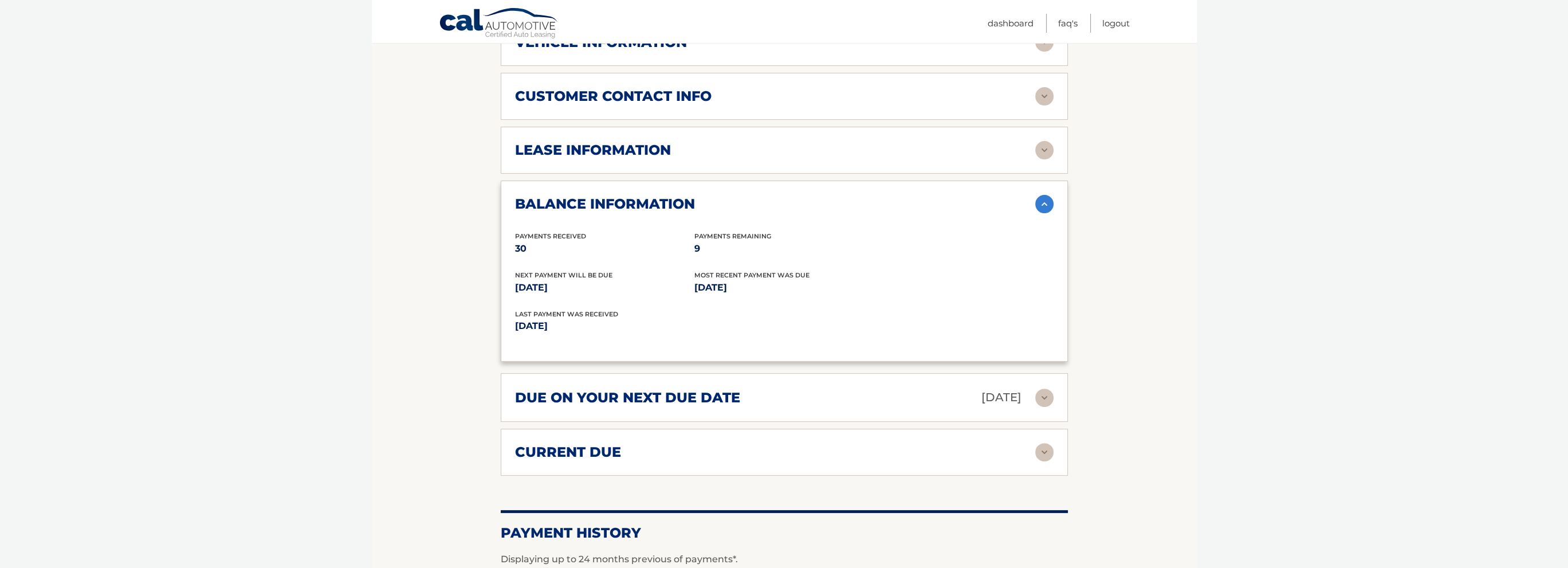
click at [1045, 390] on img at bounding box center [1044, 398] width 18 height 18
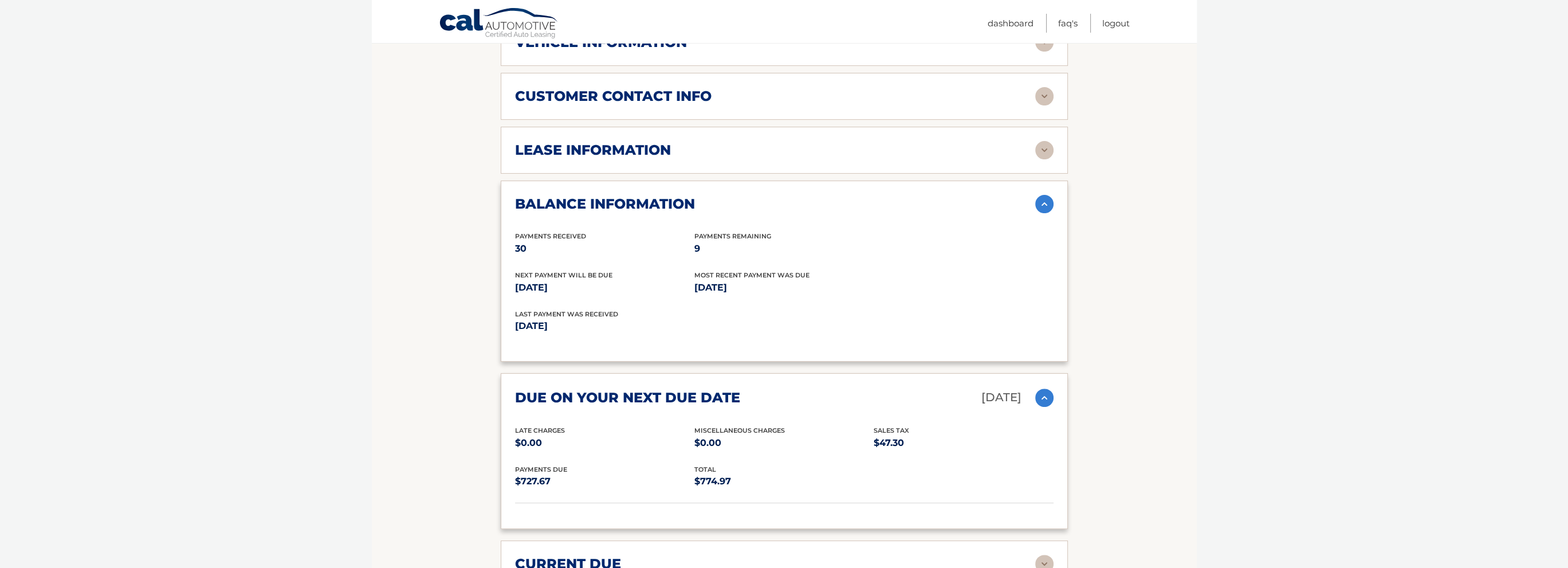
click at [1045, 390] on img at bounding box center [1044, 398] width 18 height 18
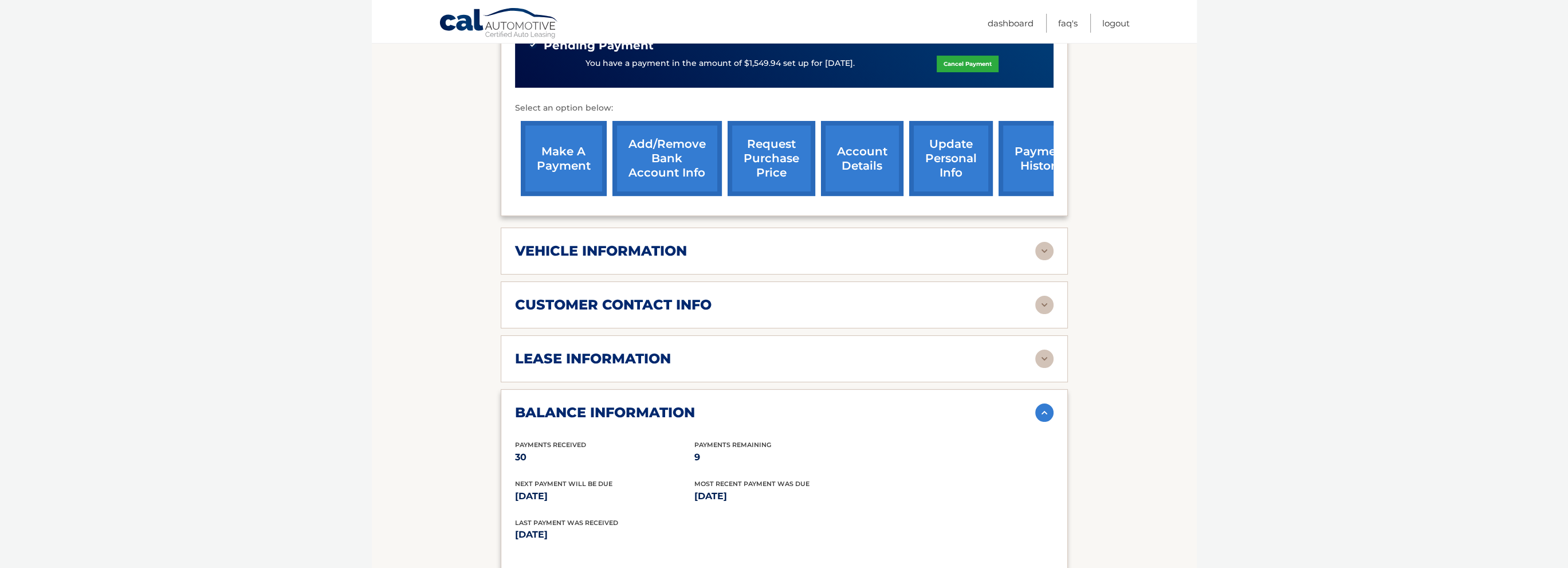
scroll to position [515, 0]
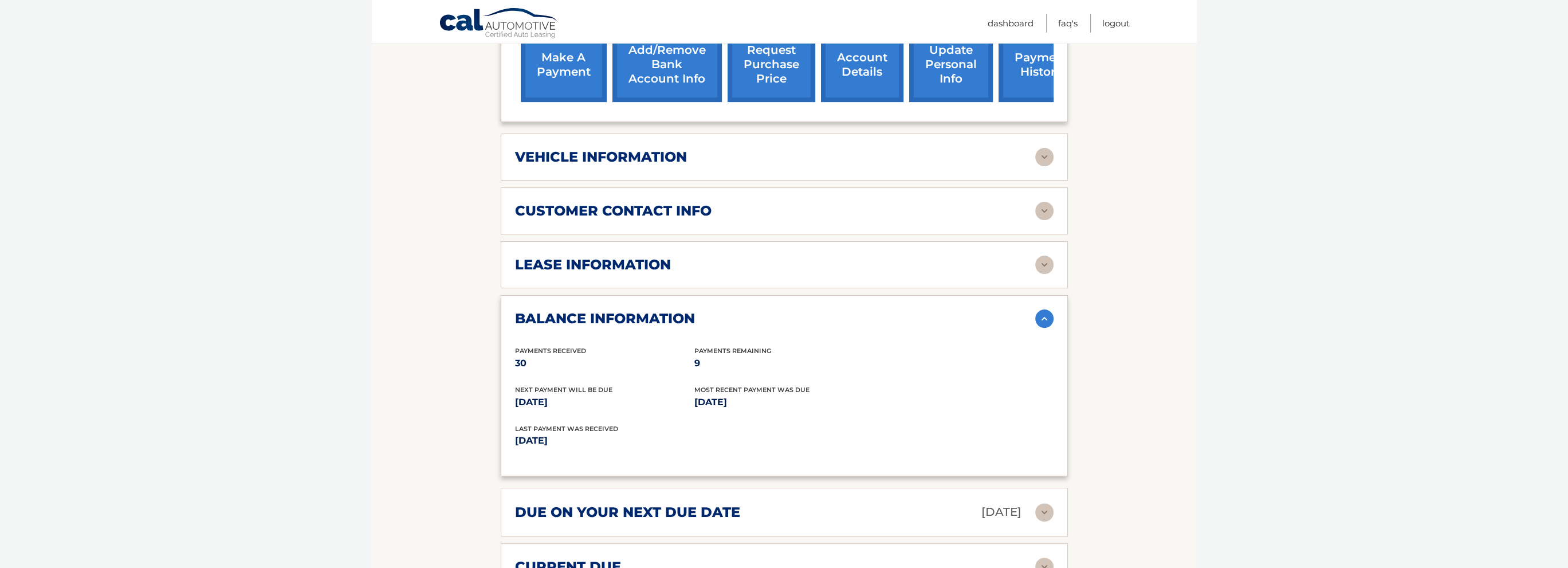
click at [676, 262] on div "lease information" at bounding box center [775, 264] width 520 height 17
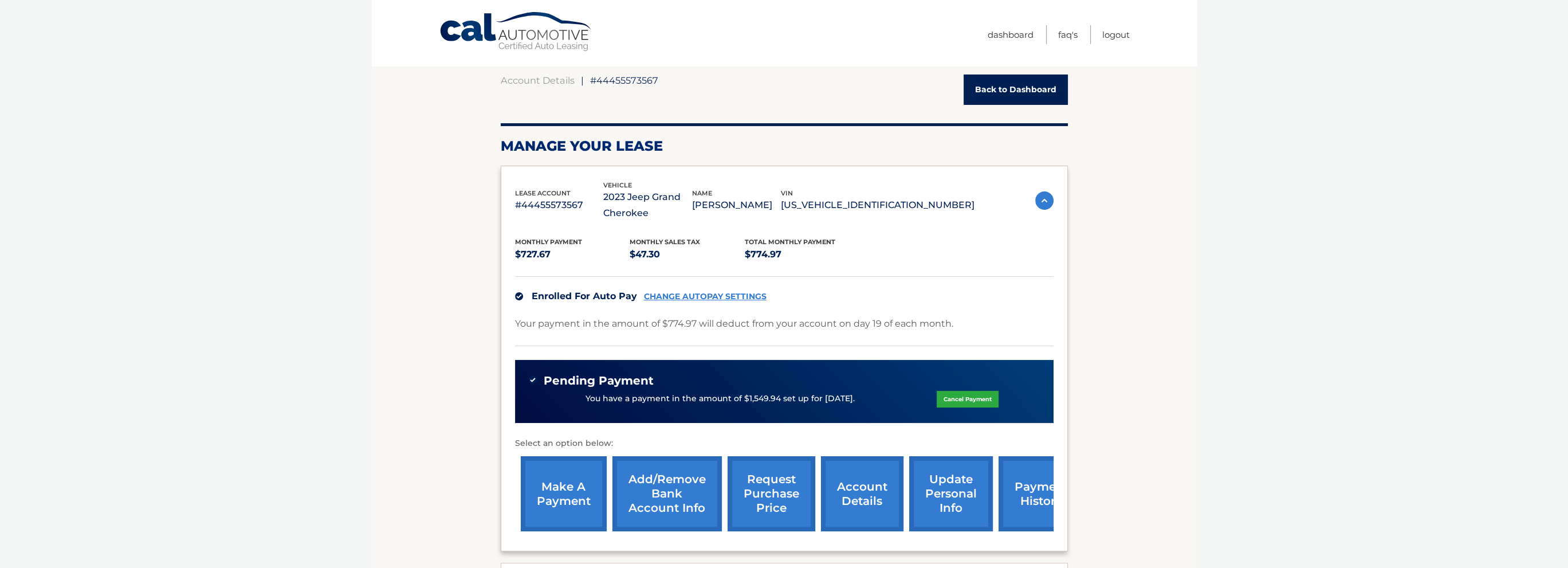
scroll to position [0, 0]
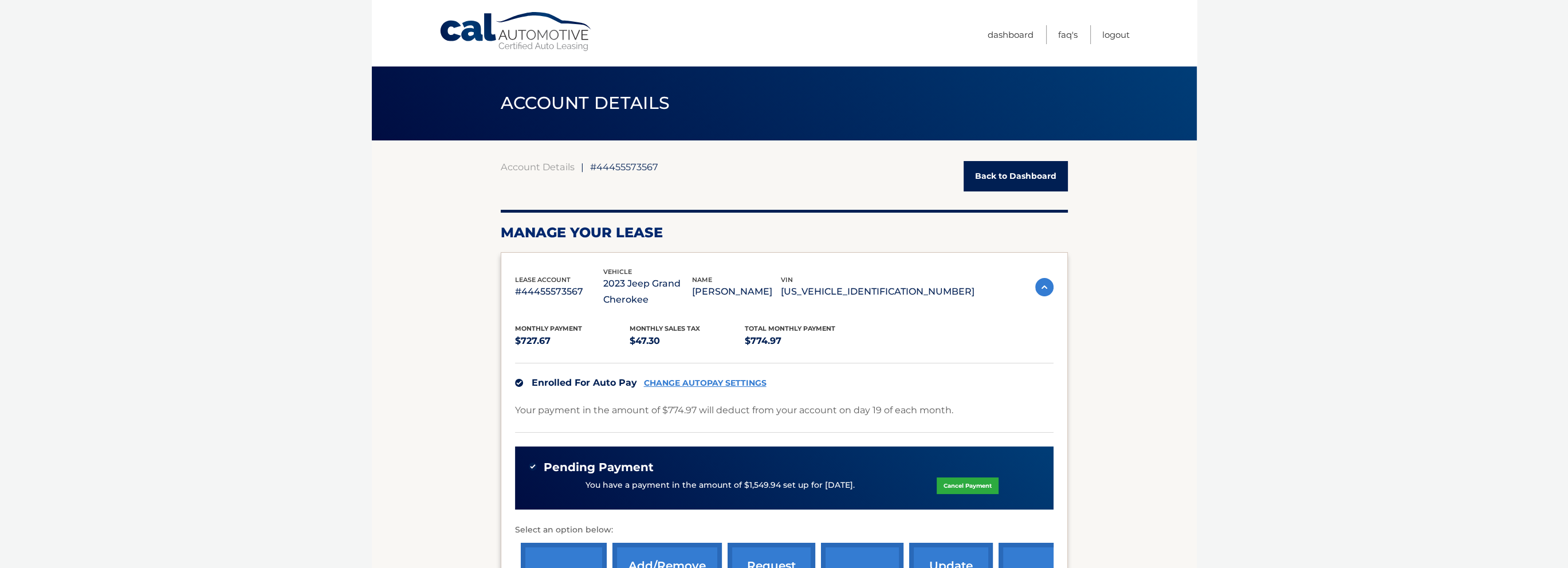
click at [1034, 178] on link "Back to Dashboard" at bounding box center [1015, 176] width 104 height 31
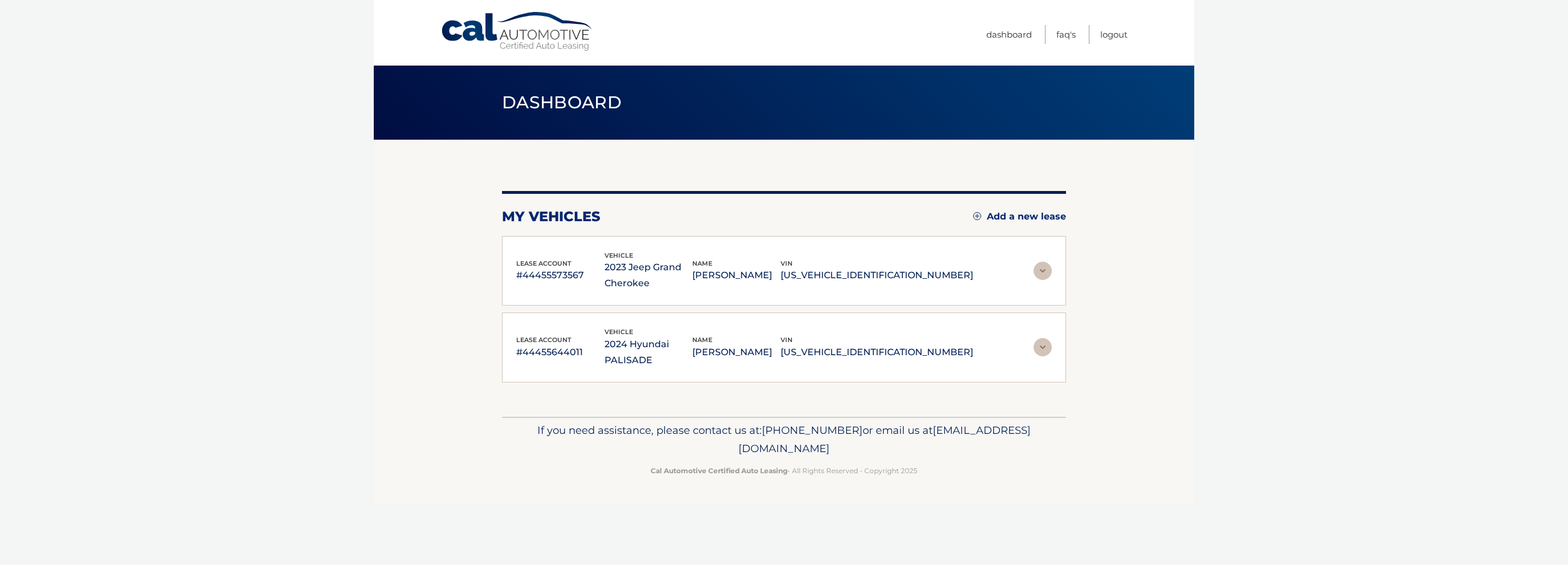
click at [1036, 340] on img at bounding box center [1043, 347] width 18 height 18
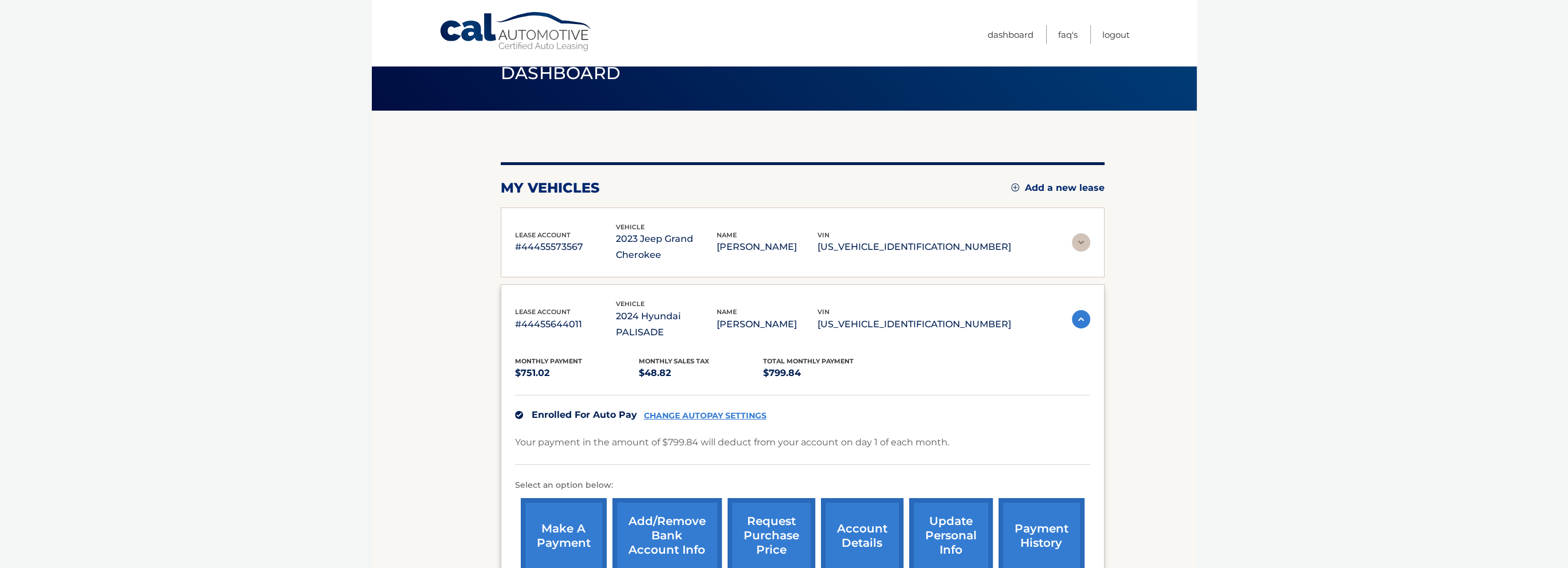
scroll to position [114, 0]
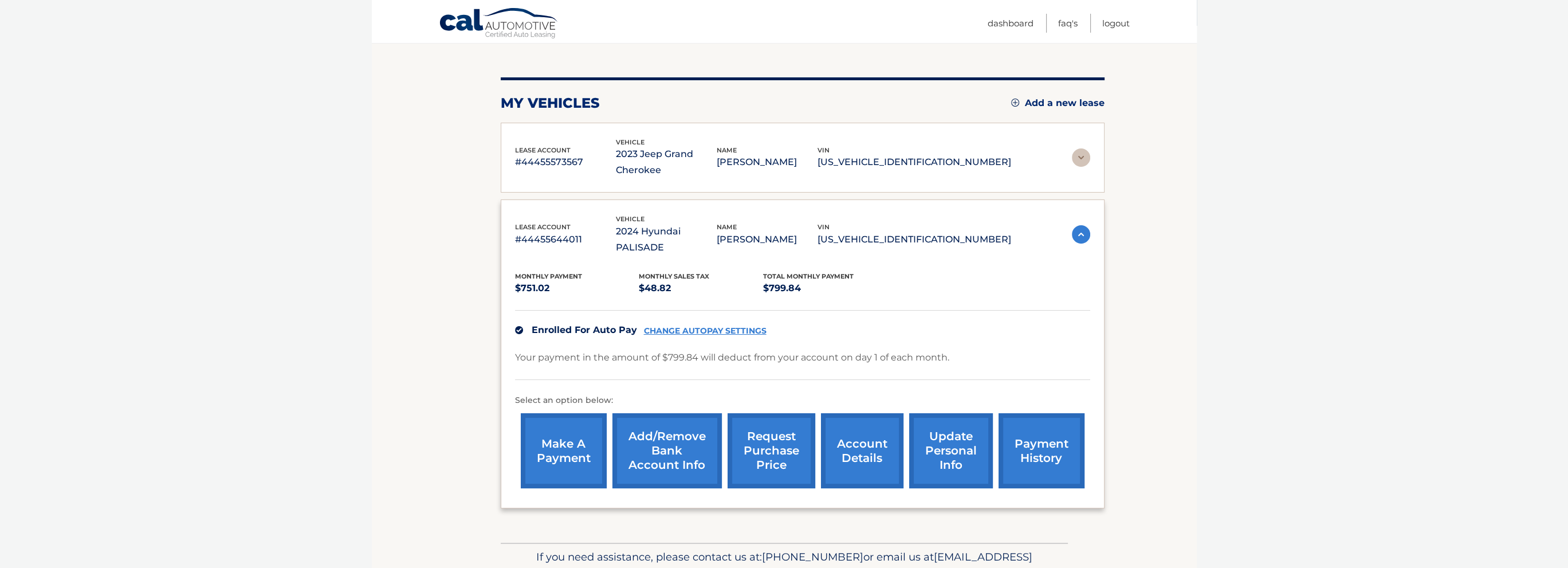
click at [879, 449] on link "account details" at bounding box center [862, 450] width 83 height 75
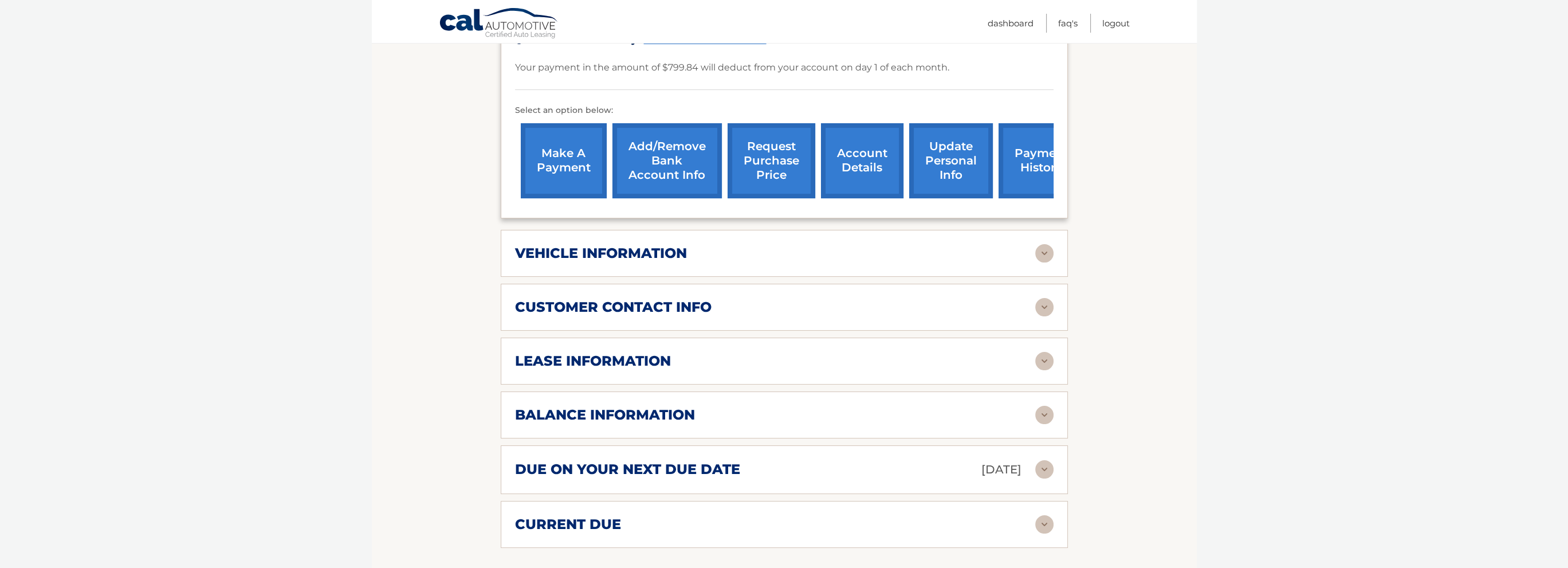
scroll to position [344, 0]
click at [896, 405] on div "balance information" at bounding box center [775, 414] width 520 height 17
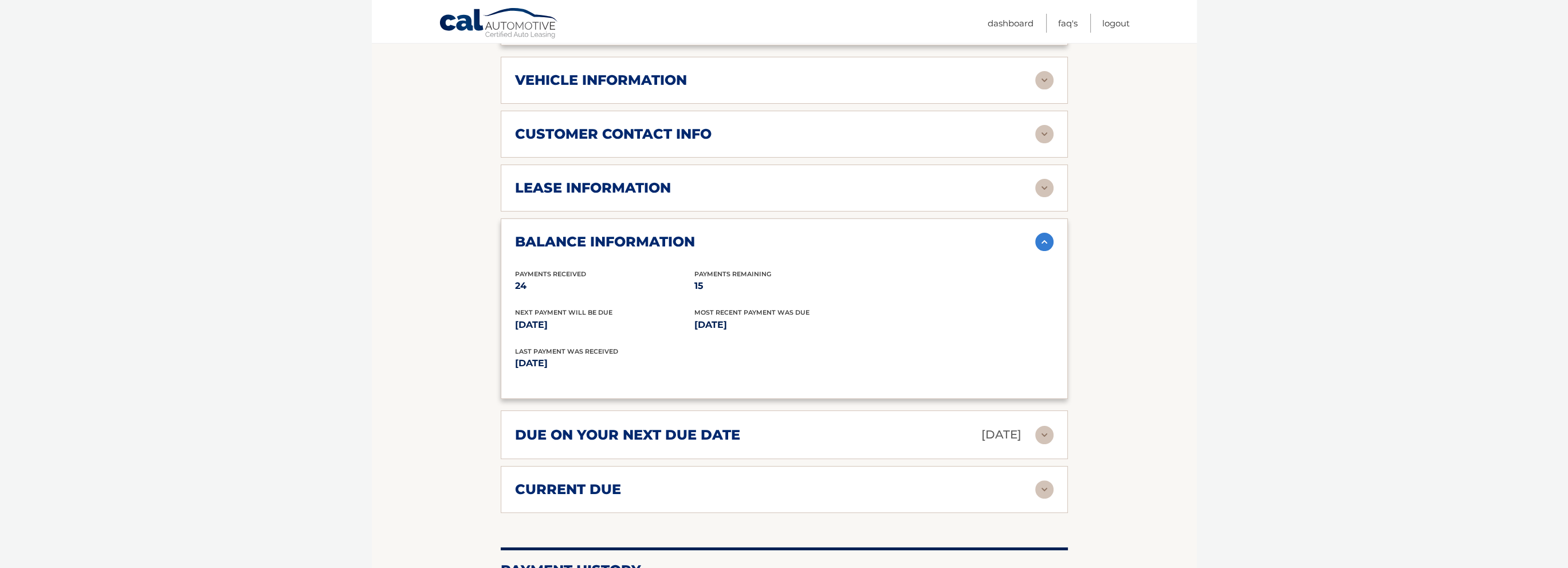
scroll to position [458, 0]
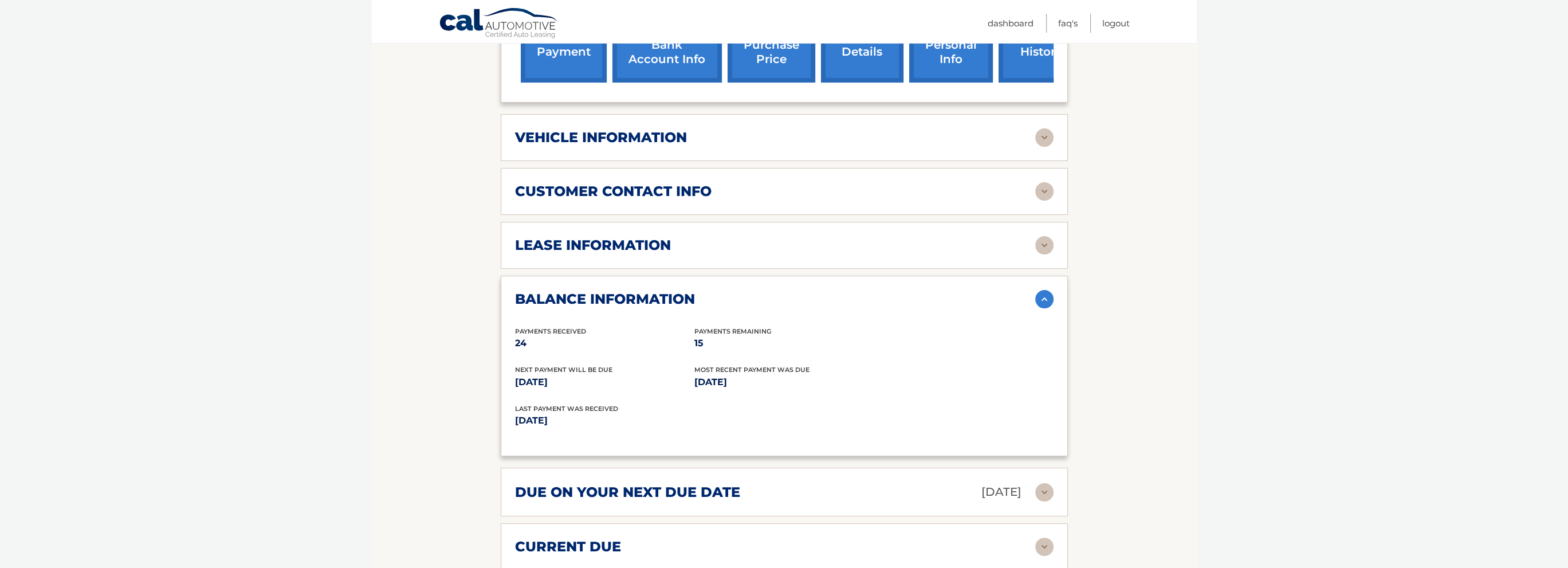
click at [605, 237] on h2 "lease information" at bounding box center [593, 245] width 156 height 17
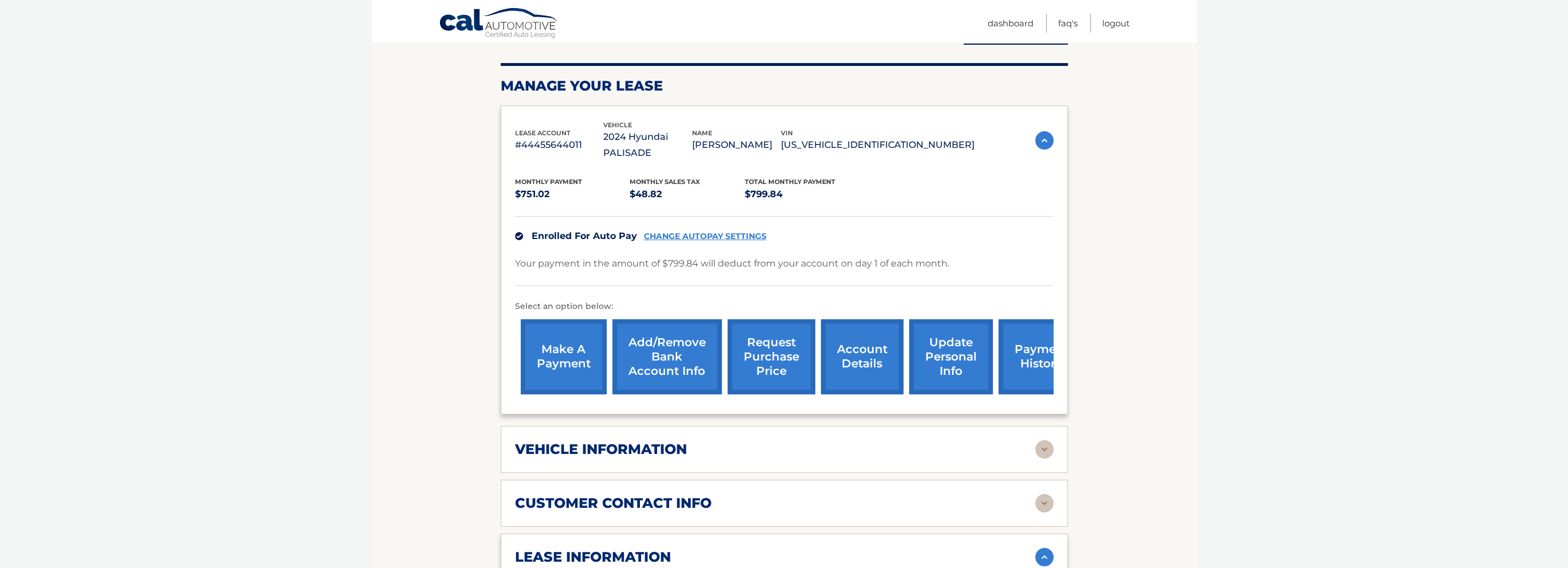
scroll to position [0, 0]
